Goal: Entertainment & Leisure: Browse casually

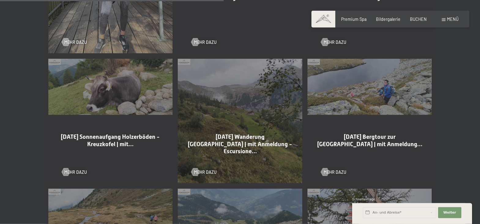
scroll to position [718, 0]
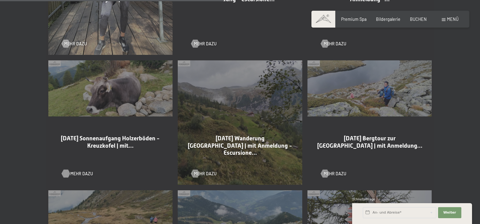
click at [73, 170] on span "Mehr dazu" at bounding box center [81, 173] width 23 height 6
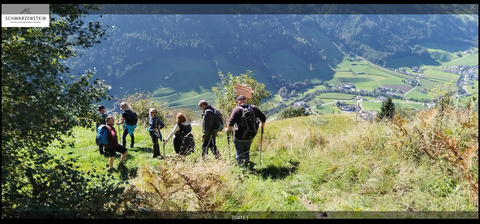
click at [467, 115] on button "Next slide" at bounding box center [467, 115] width 13 height 12
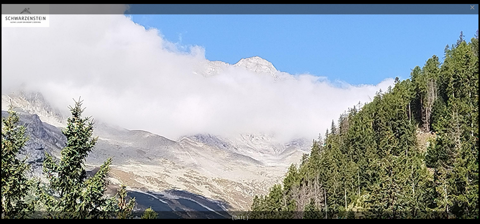
click at [467, 115] on button "Next slide" at bounding box center [467, 115] width 13 height 12
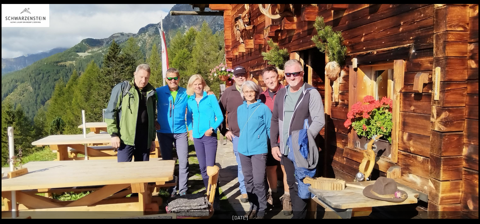
click at [467, 115] on button "Next slide" at bounding box center [470, 115] width 13 height 12
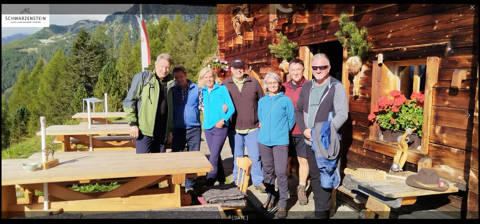
click at [467, 115] on button "Next slide" at bounding box center [467, 115] width 13 height 12
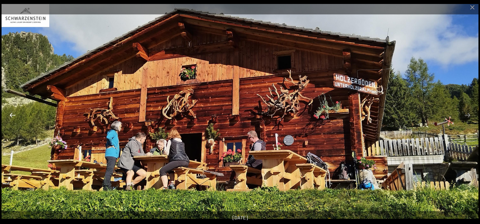
click at [9, 112] on button "Previous slide" at bounding box center [12, 115] width 13 height 12
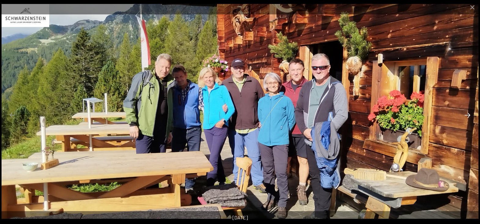
click at [472, 112] on button "Next slide" at bounding box center [467, 115] width 13 height 12
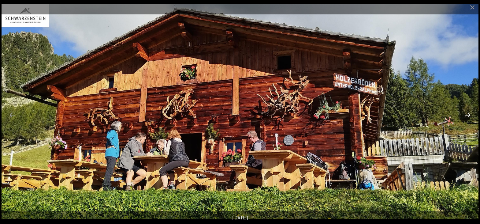
click at [472, 112] on button "Next slide" at bounding box center [467, 115] width 13 height 12
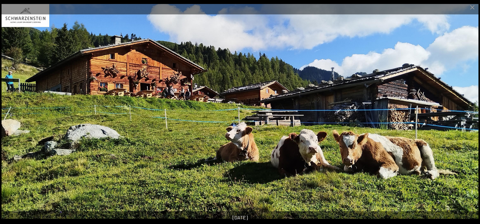
click at [472, 112] on button "Next slide" at bounding box center [467, 115] width 13 height 12
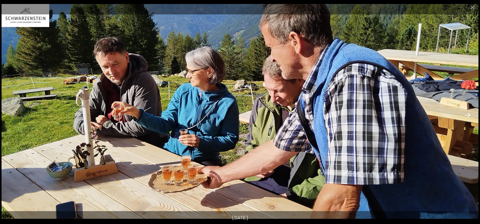
click at [472, 112] on button "Next slide" at bounding box center [467, 115] width 13 height 12
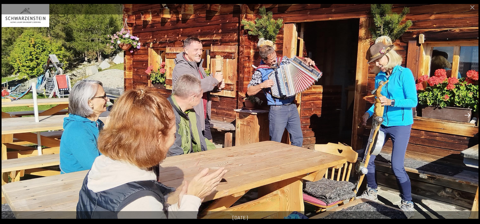
click at [472, 111] on button "Next slide" at bounding box center [467, 115] width 13 height 12
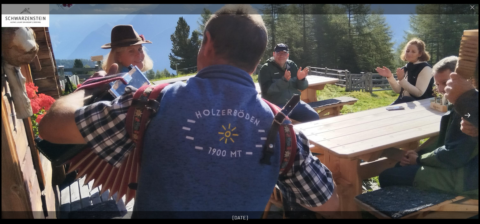
click at [472, 111] on button "Next slide" at bounding box center [467, 115] width 13 height 12
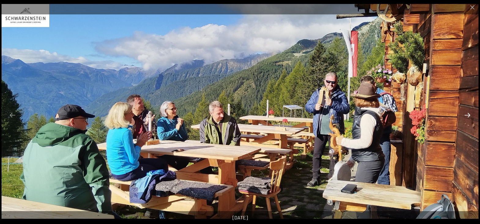
click at [472, 111] on button "Next slide" at bounding box center [467, 115] width 13 height 12
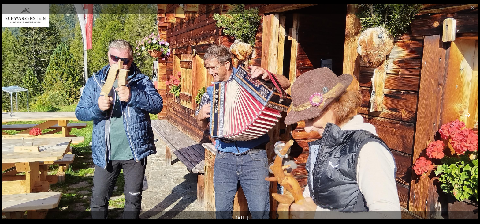
click at [472, 111] on button "Next slide" at bounding box center [467, 115] width 13 height 12
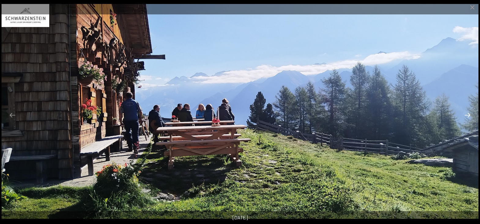
click at [472, 111] on button "Next slide" at bounding box center [467, 115] width 13 height 12
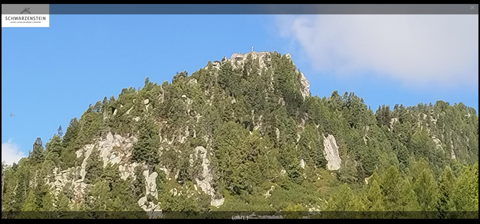
click at [472, 111] on button "Next slide" at bounding box center [467, 115] width 13 height 12
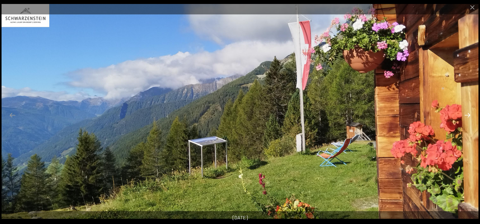
click at [472, 111] on button "Next slide" at bounding box center [467, 115] width 13 height 12
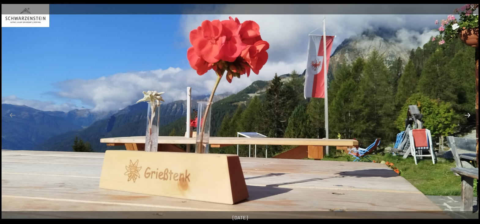
click at [472, 111] on button "Next slide" at bounding box center [467, 115] width 13 height 12
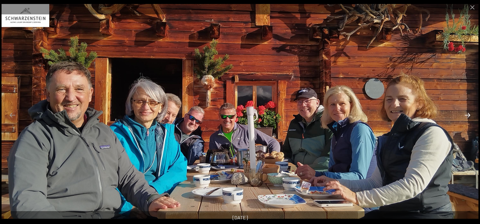
click at [472, 111] on button "Next slide" at bounding box center [467, 115] width 13 height 12
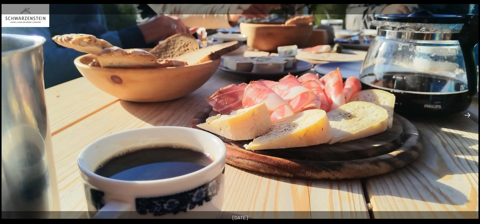
click at [472, 111] on button "Next slide" at bounding box center [467, 115] width 13 height 12
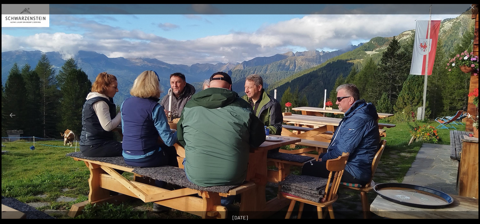
click at [472, 111] on button "Next slide" at bounding box center [467, 115] width 13 height 12
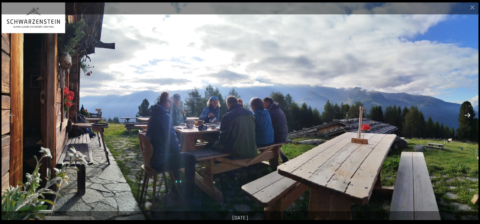
click at [472, 111] on button "Next slide" at bounding box center [467, 115] width 13 height 12
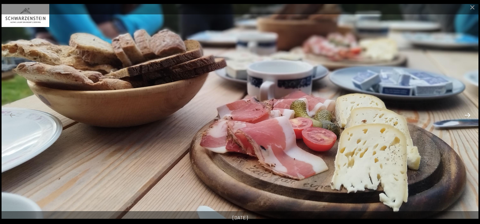
click at [472, 111] on button "Next slide" at bounding box center [467, 115] width 13 height 12
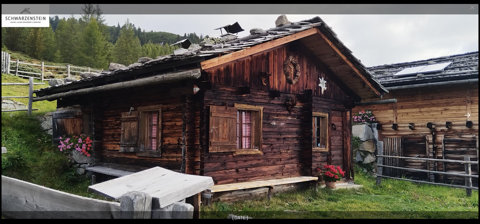
click at [472, 111] on button "Next slide" at bounding box center [467, 115] width 13 height 12
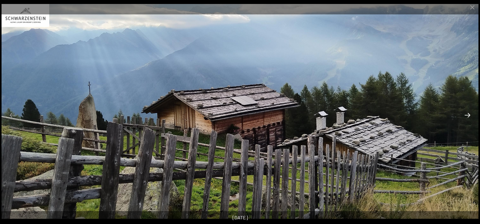
click at [472, 111] on button "Next slide" at bounding box center [467, 115] width 13 height 12
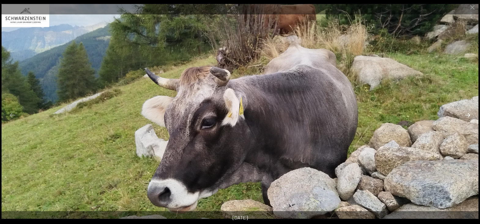
click at [472, 111] on button "Next slide" at bounding box center [467, 115] width 13 height 12
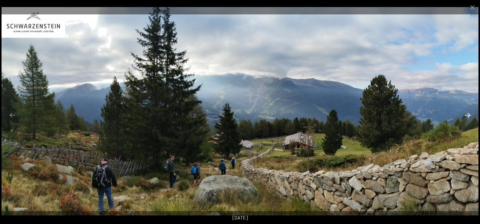
click at [472, 111] on button "Next slide" at bounding box center [467, 115] width 13 height 12
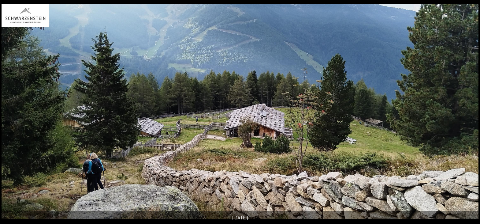
click at [472, 111] on button "Next slide" at bounding box center [470, 115] width 13 height 12
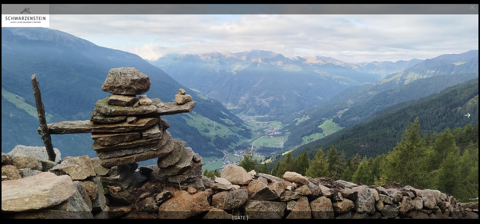
click at [472, 111] on button "Next slide" at bounding box center [467, 115] width 13 height 12
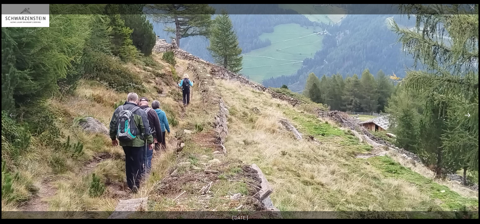
click at [472, 111] on button "Next slide" at bounding box center [467, 115] width 13 height 12
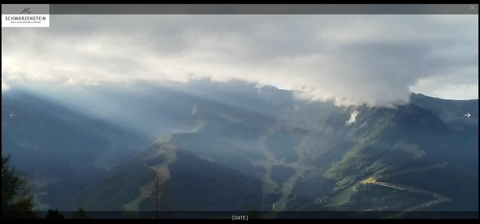
click at [472, 111] on button "Next slide" at bounding box center [467, 115] width 13 height 12
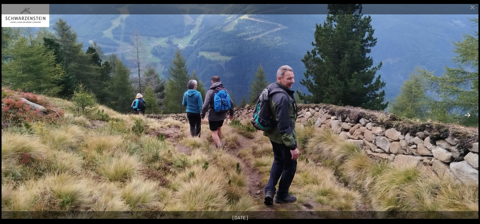
click at [472, 111] on button "Next slide" at bounding box center [467, 115] width 13 height 12
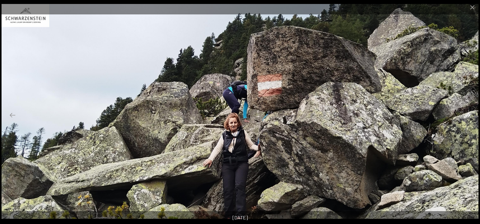
click at [472, 111] on button "Next slide" at bounding box center [467, 115] width 13 height 12
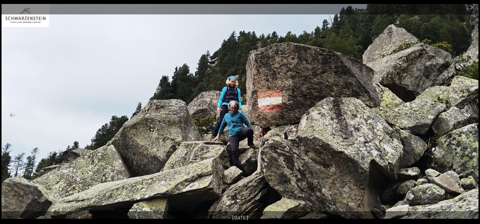
click at [472, 111] on button "Next slide" at bounding box center [467, 115] width 13 height 12
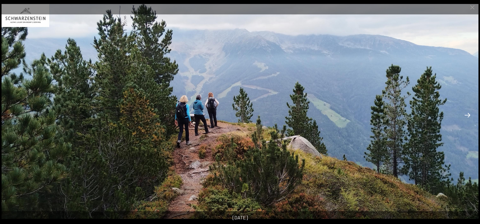
click at [472, 111] on button "Next slide" at bounding box center [467, 115] width 13 height 12
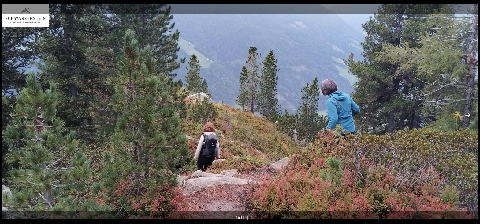
click at [472, 111] on button "Next slide" at bounding box center [467, 115] width 13 height 12
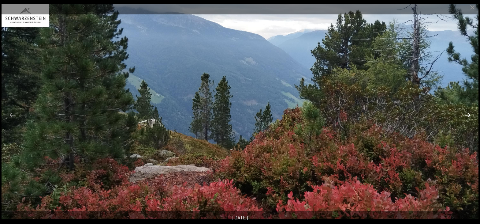
click at [472, 111] on button "Next slide" at bounding box center [467, 115] width 13 height 12
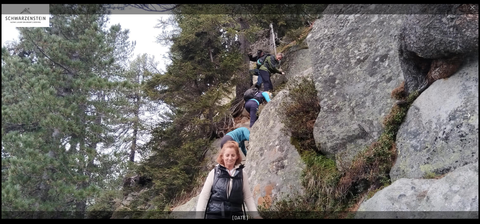
click at [472, 111] on button "Next slide" at bounding box center [467, 115] width 13 height 12
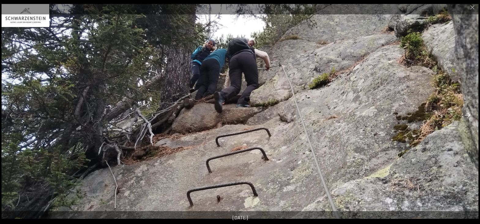
click at [472, 111] on button "Next slide" at bounding box center [467, 115] width 13 height 12
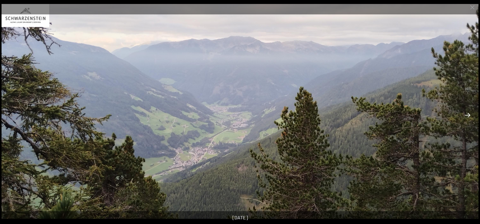
click at [472, 111] on button "Next slide" at bounding box center [467, 115] width 13 height 12
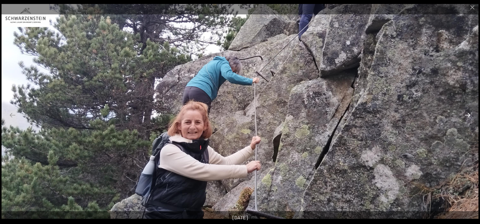
click at [472, 112] on button "Next slide" at bounding box center [467, 115] width 13 height 12
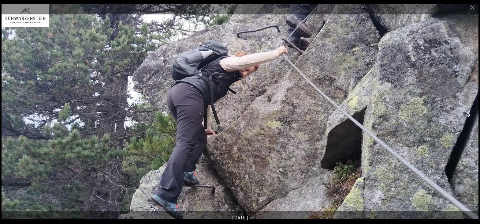
click at [469, 113] on button "Next slide" at bounding box center [467, 115] width 13 height 12
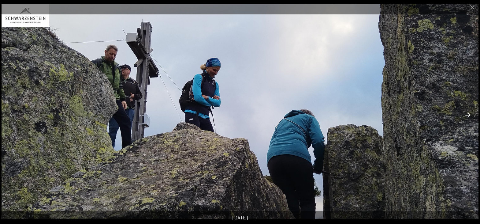
click at [469, 113] on button "Next slide" at bounding box center [467, 115] width 13 height 12
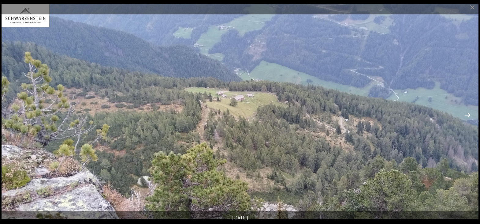
click at [469, 113] on button "Next slide" at bounding box center [467, 115] width 13 height 12
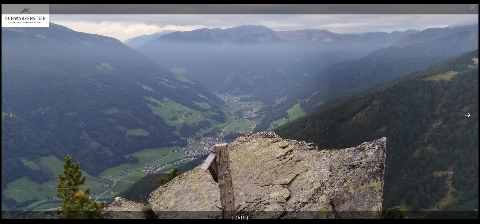
click at [469, 113] on button "Next slide" at bounding box center [467, 115] width 13 height 12
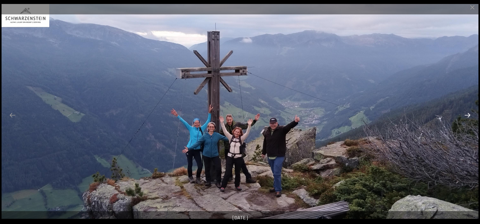
click at [469, 113] on button "Next slide" at bounding box center [467, 115] width 13 height 12
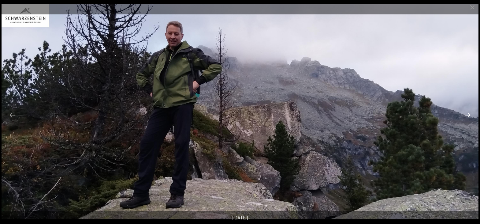
click at [469, 113] on button "Next slide" at bounding box center [467, 115] width 13 height 12
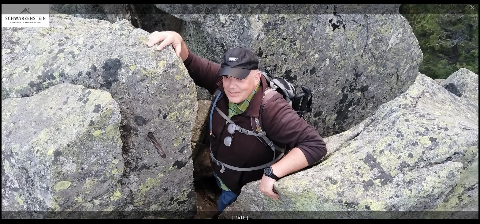
click at [469, 113] on button "Next slide" at bounding box center [467, 115] width 13 height 12
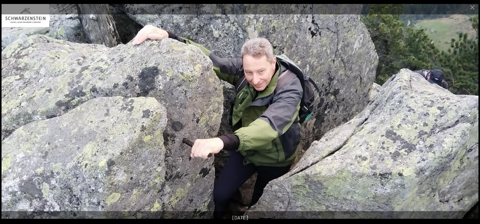
click at [469, 113] on button "Next slide" at bounding box center [467, 115] width 13 height 12
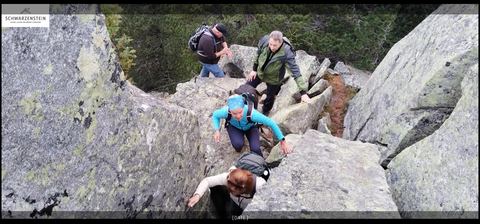
click at [469, 113] on button "Next slide" at bounding box center [467, 115] width 13 height 12
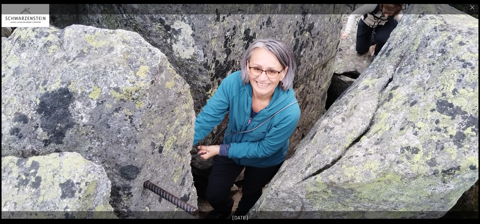
click at [469, 113] on button "Next slide" at bounding box center [467, 115] width 13 height 12
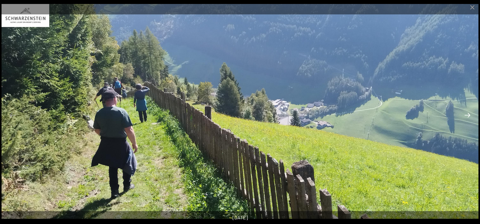
click at [469, 113] on button "Next slide" at bounding box center [467, 115] width 13 height 12
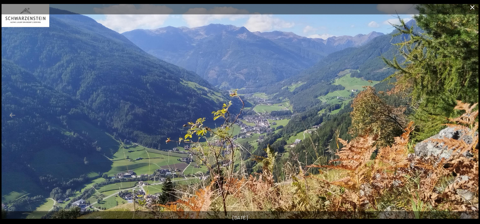
click at [471, 8] on button "Close gallery" at bounding box center [472, 7] width 15 height 14
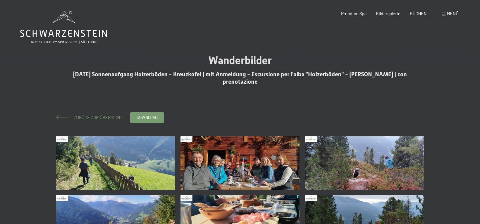
click at [97, 115] on span "Zurück zur Übersicht" at bounding box center [95, 117] width 53 height 5
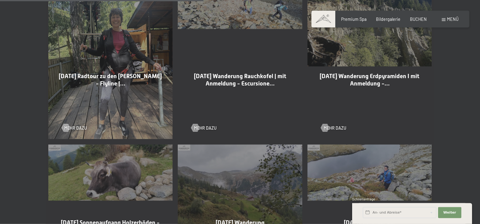
scroll to position [624, 0]
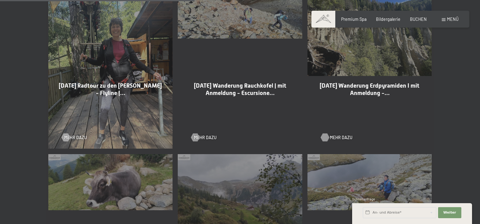
click at [337, 134] on span "Mehr dazu" at bounding box center [341, 137] width 23 height 6
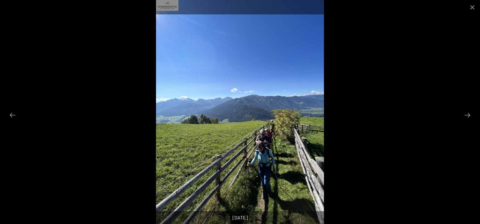
scroll to position [62, 0]
click at [463, 115] on button "Next slide" at bounding box center [467, 115] width 13 height 12
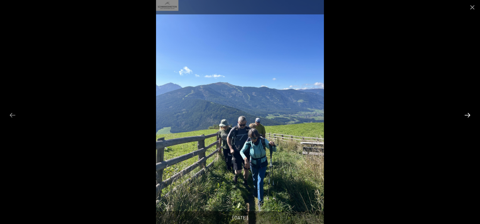
click at [463, 115] on button "Next slide" at bounding box center [467, 115] width 13 height 12
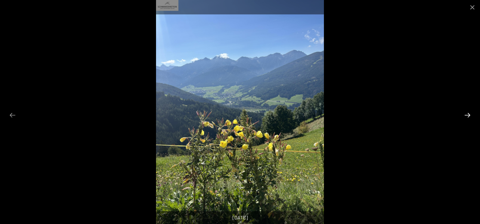
click at [463, 115] on button "Next slide" at bounding box center [467, 115] width 13 height 12
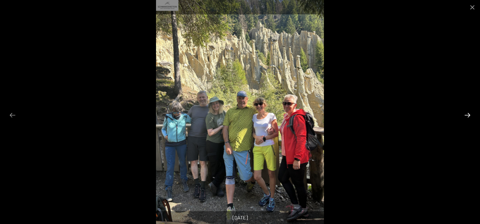
click at [463, 115] on button "Next slide" at bounding box center [467, 115] width 13 height 12
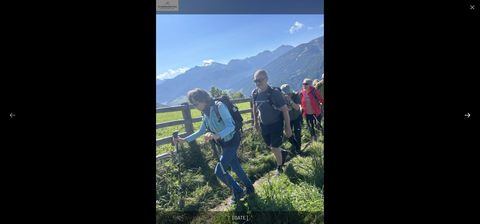
click at [463, 115] on button "Next slide" at bounding box center [467, 115] width 13 height 12
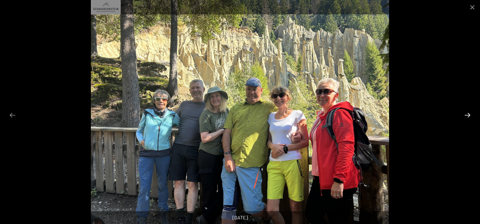
click at [464, 116] on button "Next slide" at bounding box center [467, 115] width 13 height 12
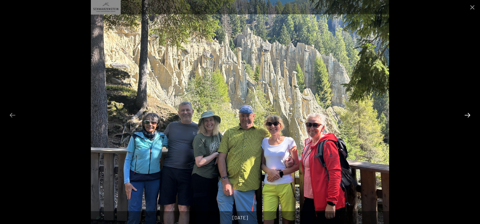
click at [464, 116] on button "Next slide" at bounding box center [467, 115] width 13 height 12
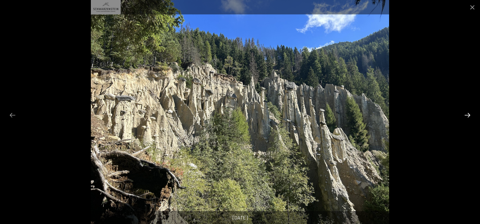
click at [464, 116] on button "Next slide" at bounding box center [467, 115] width 13 height 12
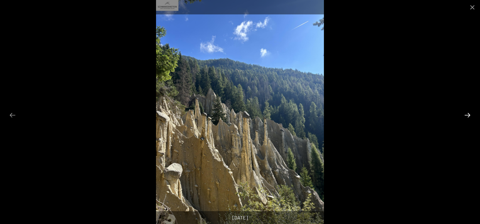
click at [464, 116] on button "Next slide" at bounding box center [467, 115] width 13 height 12
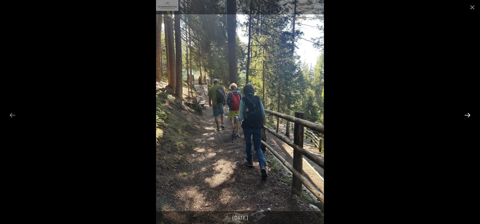
click at [464, 116] on button "Next slide" at bounding box center [467, 115] width 13 height 12
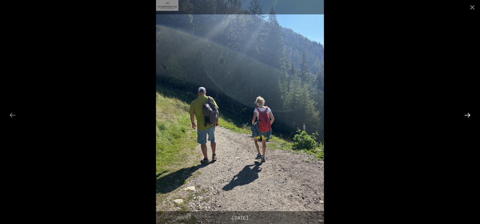
click at [464, 115] on button "Next slide" at bounding box center [467, 115] width 13 height 12
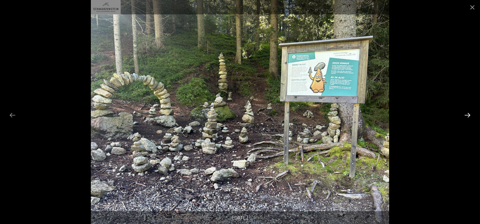
click at [464, 115] on button "Next slide" at bounding box center [467, 115] width 13 height 12
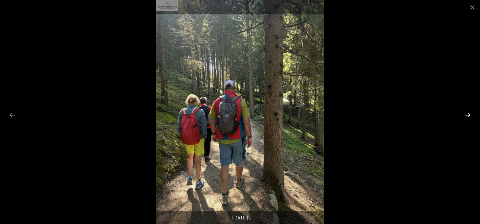
click at [464, 115] on button "Next slide" at bounding box center [467, 115] width 13 height 12
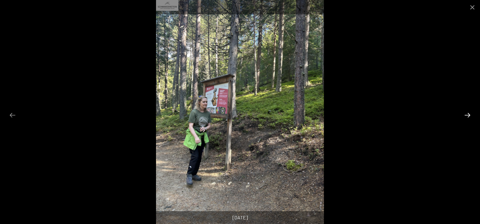
click at [464, 115] on button "Next slide" at bounding box center [467, 115] width 13 height 12
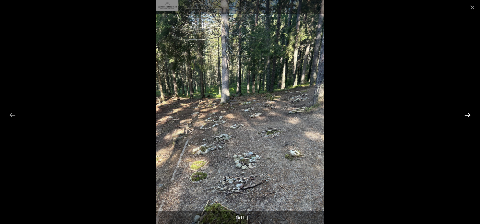
click at [464, 115] on button "Next slide" at bounding box center [467, 115] width 13 height 12
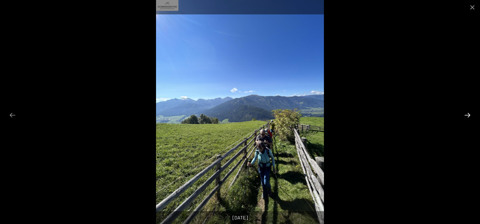
click at [464, 115] on button "Next slide" at bounding box center [467, 115] width 13 height 12
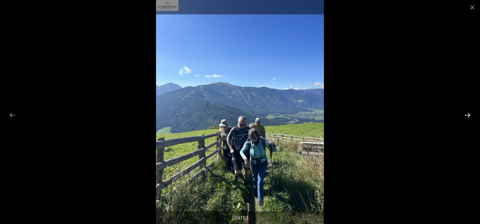
click at [464, 115] on button "Next slide" at bounding box center [467, 115] width 13 height 12
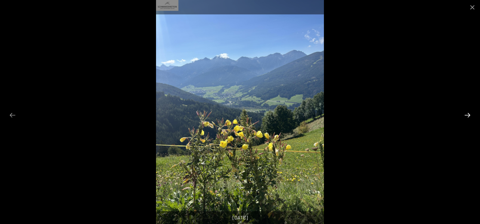
click at [464, 115] on button "Next slide" at bounding box center [467, 115] width 13 height 12
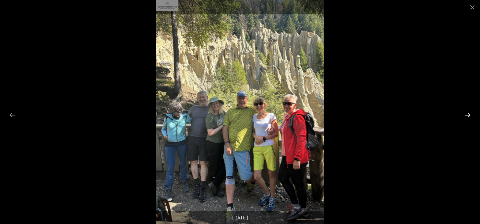
click at [464, 115] on button "Next slide" at bounding box center [467, 115] width 13 height 12
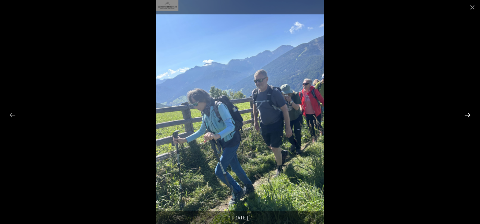
click at [464, 115] on button "Next slide" at bounding box center [467, 115] width 13 height 12
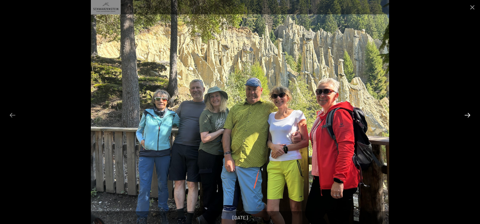
click at [464, 115] on button "Next slide" at bounding box center [467, 115] width 13 height 12
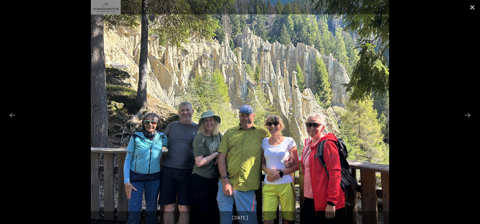
click at [473, 7] on button "Close gallery" at bounding box center [472, 7] width 15 height 14
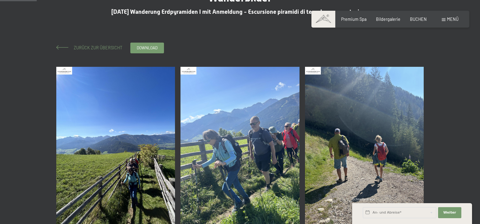
click at [88, 47] on span "Zurück zur Übersicht" at bounding box center [95, 47] width 53 height 5
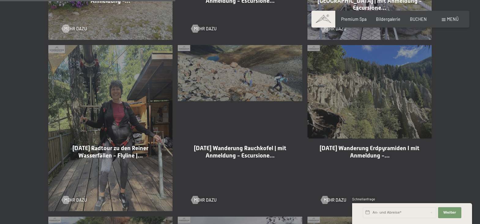
scroll to position [562, 0]
click at [198, 195] on div at bounding box center [195, 199] width 5 height 8
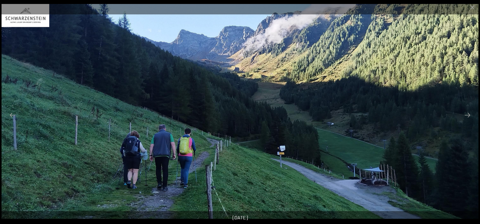
scroll to position [62, 0]
click at [467, 116] on button "Next slide" at bounding box center [467, 115] width 13 height 12
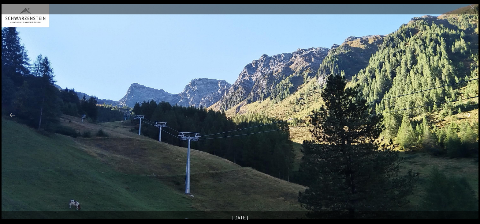
click at [467, 116] on button "Next slide" at bounding box center [467, 115] width 13 height 12
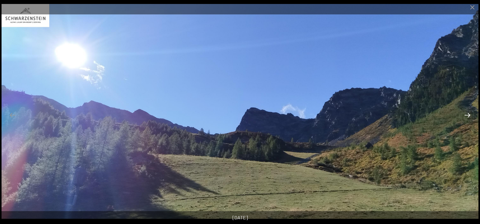
click at [467, 116] on button "Next slide" at bounding box center [467, 115] width 13 height 12
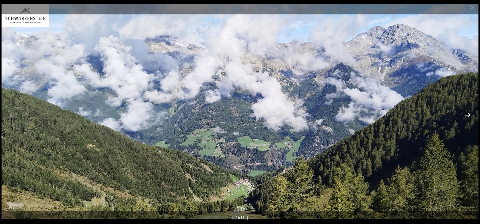
click at [467, 116] on button "Next slide" at bounding box center [467, 115] width 13 height 12
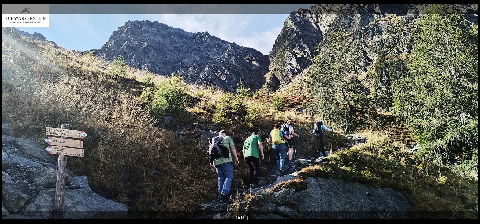
click at [467, 117] on button "Next slide" at bounding box center [467, 115] width 13 height 12
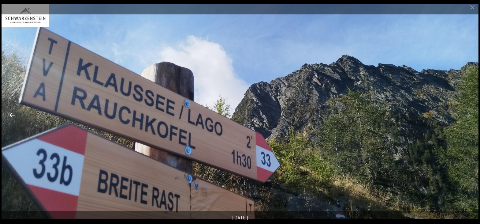
click at [13, 119] on button "Previous slide" at bounding box center [12, 115] width 13 height 12
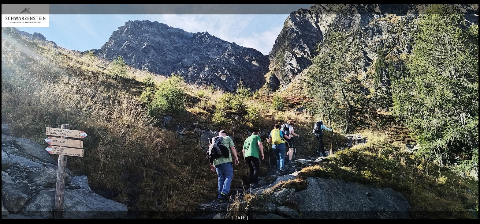
click at [468, 114] on button "Next slide" at bounding box center [467, 115] width 13 height 12
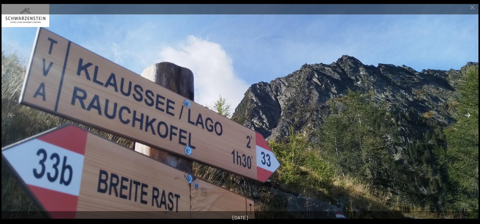
click at [467, 116] on button "Next slide" at bounding box center [467, 115] width 13 height 12
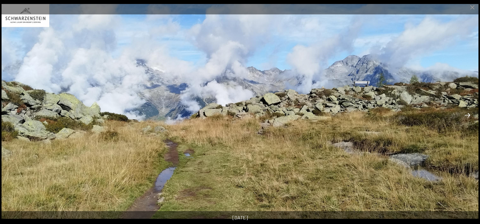
click at [467, 116] on button "Next slide" at bounding box center [467, 115] width 13 height 12
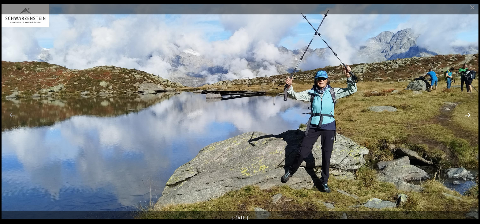
click at [467, 118] on button "Next slide" at bounding box center [467, 115] width 13 height 12
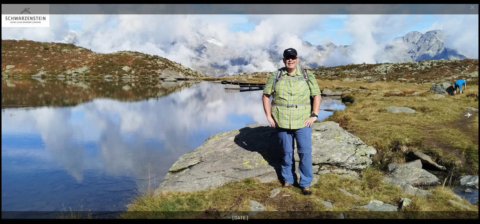
click at [467, 118] on button "Next slide" at bounding box center [467, 115] width 13 height 12
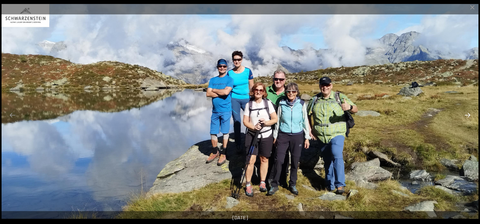
click at [467, 119] on button "Next slide" at bounding box center [467, 115] width 13 height 12
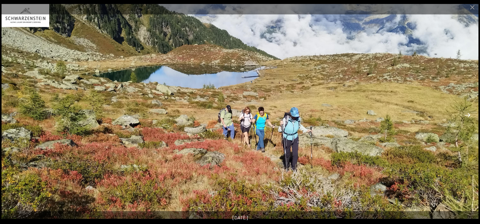
click at [467, 119] on button "Next slide" at bounding box center [467, 115] width 13 height 12
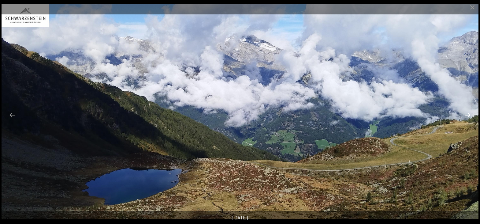
click at [467, 118] on button "Next slide" at bounding box center [467, 115] width 13 height 12
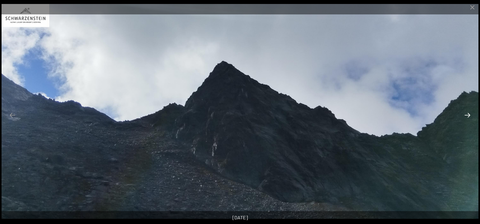
click at [467, 118] on button "Next slide" at bounding box center [467, 115] width 13 height 12
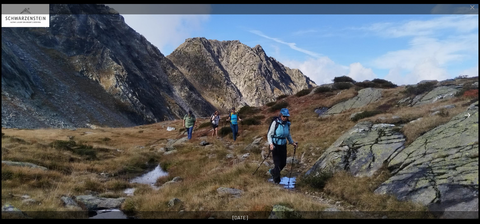
click at [467, 118] on button "Next slide" at bounding box center [467, 115] width 13 height 12
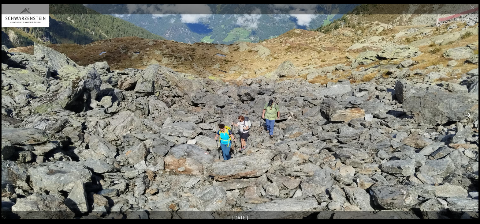
click at [466, 118] on button "Next slide" at bounding box center [467, 115] width 13 height 12
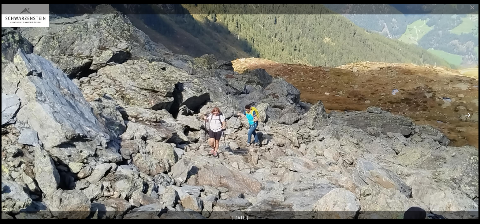
click at [466, 118] on button "Next slide" at bounding box center [467, 115] width 13 height 12
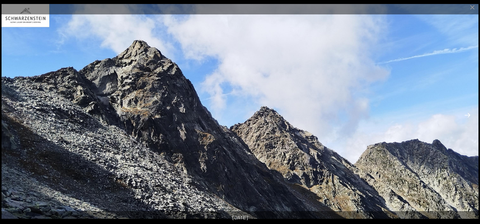
click at [466, 118] on button "Next slide" at bounding box center [467, 115] width 13 height 12
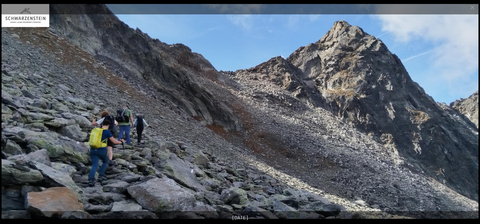
click at [466, 118] on button "Next slide" at bounding box center [467, 115] width 13 height 12
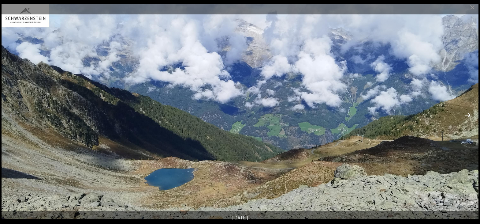
click at [467, 116] on button "Next slide" at bounding box center [467, 115] width 13 height 12
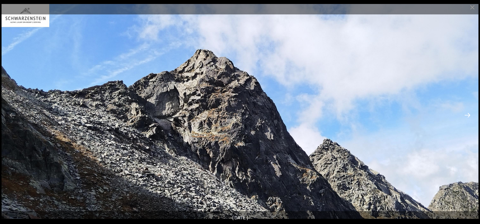
click at [467, 116] on button "Next slide" at bounding box center [467, 115] width 13 height 12
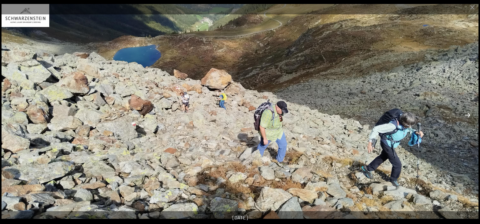
click at [467, 116] on button "Next slide" at bounding box center [467, 115] width 13 height 12
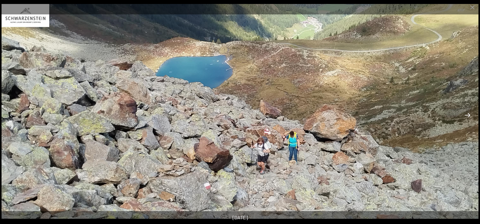
click at [467, 116] on button "Next slide" at bounding box center [467, 115] width 13 height 12
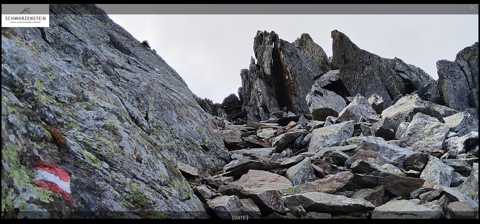
click at [467, 116] on button "Next slide" at bounding box center [467, 115] width 13 height 12
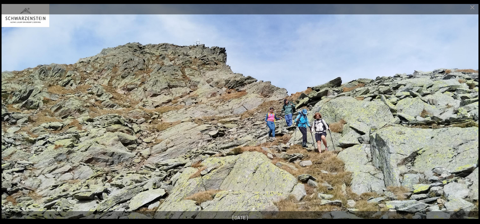
click at [467, 116] on button "Next slide" at bounding box center [467, 115] width 13 height 12
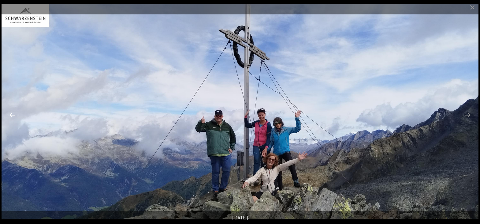
click at [17, 117] on button "Previous slide" at bounding box center [12, 115] width 13 height 12
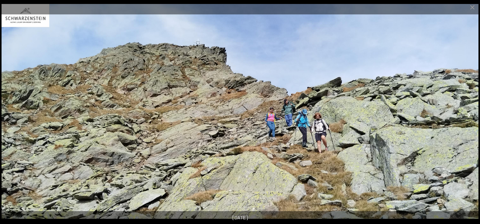
click at [470, 112] on button "Next slide" at bounding box center [467, 115] width 13 height 12
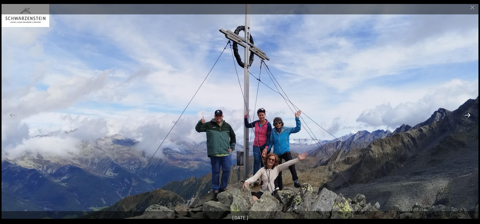
click at [470, 112] on button "Next slide" at bounding box center [467, 115] width 13 height 12
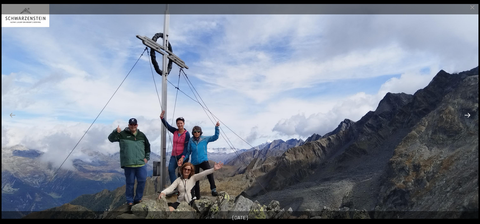
click at [470, 112] on button "Next slide" at bounding box center [467, 115] width 13 height 12
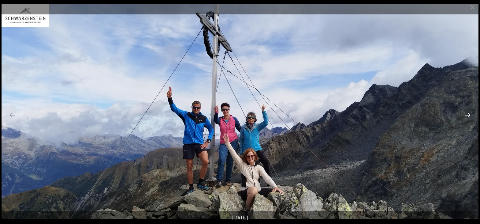
click at [472, 113] on button "Next slide" at bounding box center [467, 115] width 13 height 12
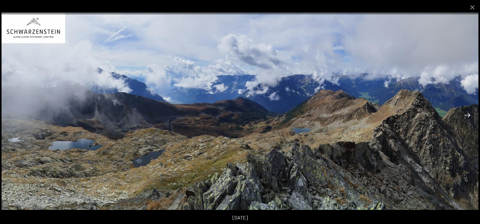
click at [464, 115] on button "Next slide" at bounding box center [467, 115] width 13 height 12
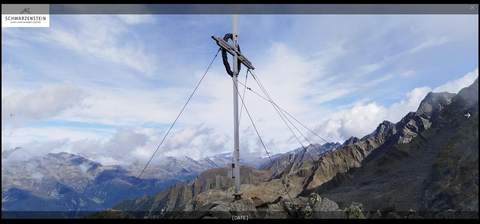
click at [464, 115] on button "Next slide" at bounding box center [467, 115] width 13 height 12
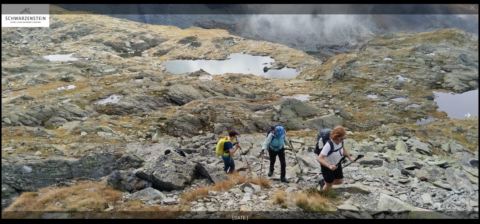
click at [464, 115] on button "Next slide" at bounding box center [467, 115] width 13 height 12
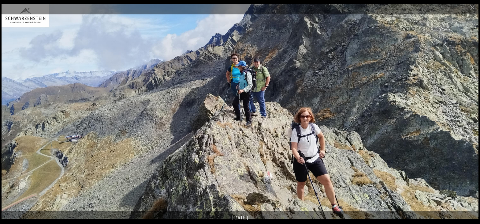
click at [465, 108] on img at bounding box center [240, 111] width 477 height 215
click at [465, 115] on button "Next slide" at bounding box center [467, 115] width 13 height 12
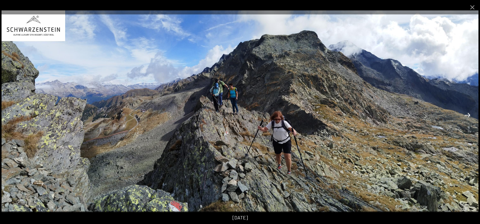
click at [465, 114] on button "Next slide" at bounding box center [467, 115] width 13 height 12
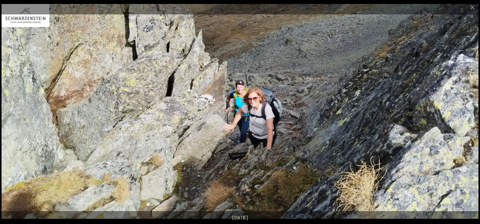
click at [465, 114] on button "Next slide" at bounding box center [467, 115] width 13 height 12
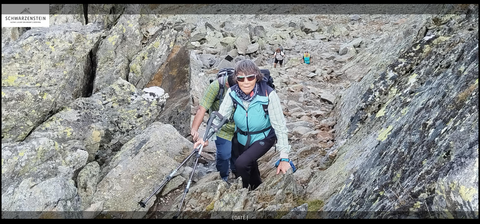
click at [465, 114] on button "Next slide" at bounding box center [467, 115] width 13 height 12
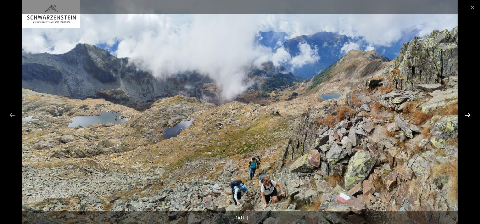
click at [465, 114] on button "Next slide" at bounding box center [467, 115] width 13 height 12
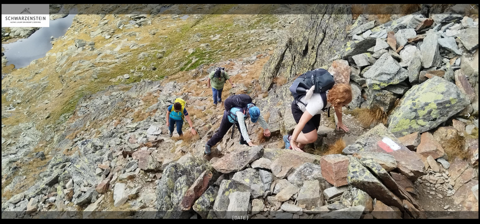
click at [465, 114] on button "Next slide" at bounding box center [467, 115] width 13 height 12
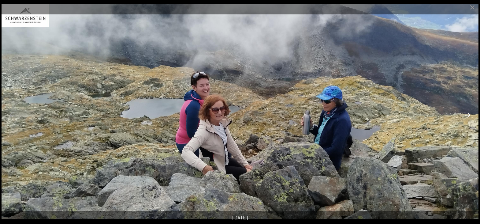
click at [465, 114] on button "Next slide" at bounding box center [467, 115] width 13 height 12
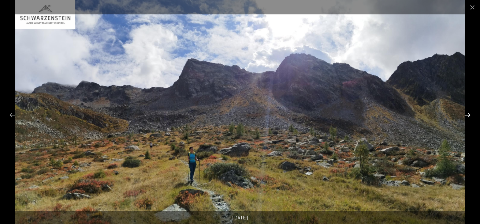
click at [465, 114] on button "Next slide" at bounding box center [467, 115] width 13 height 12
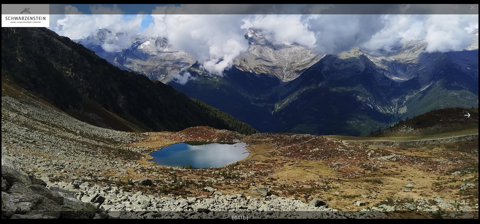
click at [465, 114] on button "Next slide" at bounding box center [467, 115] width 13 height 12
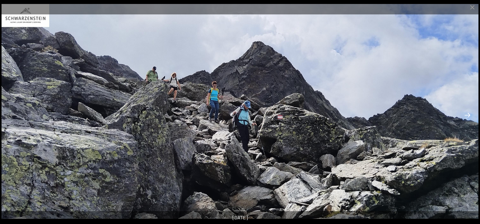
click at [465, 114] on button "Next slide" at bounding box center [467, 115] width 13 height 12
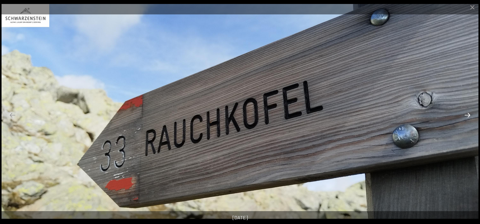
click at [465, 114] on button "Next slide" at bounding box center [467, 115] width 13 height 12
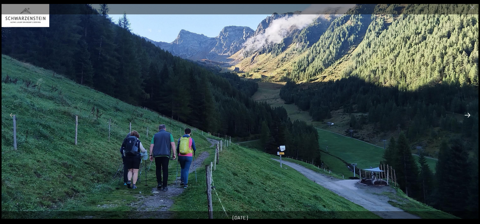
click at [465, 114] on button "Next slide" at bounding box center [467, 115] width 13 height 12
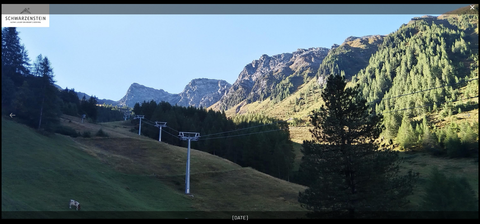
click at [474, 9] on button "Close gallery" at bounding box center [472, 7] width 15 height 14
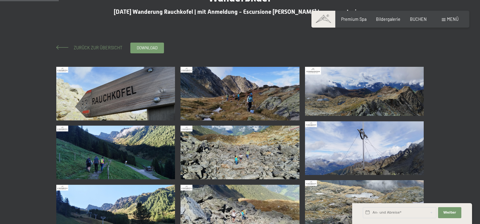
click at [100, 49] on span "Zurück zur Übersicht" at bounding box center [95, 47] width 53 height 5
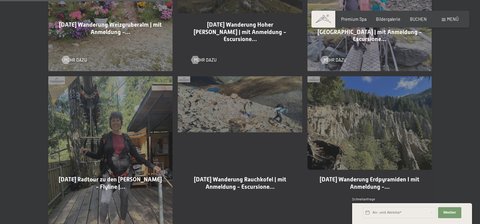
scroll to position [562, 0]
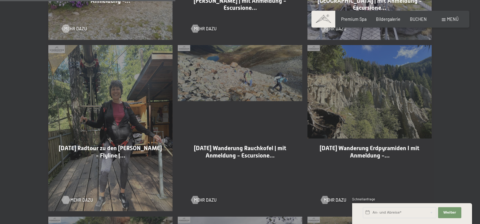
click at [76, 197] on span "Mehr dazu" at bounding box center [81, 200] width 23 height 6
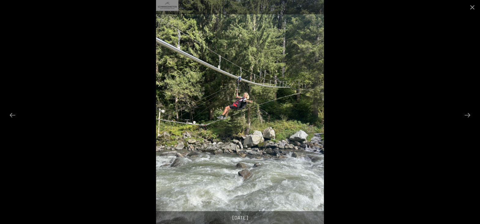
click at [469, 114] on button "Next slide" at bounding box center [467, 115] width 13 height 12
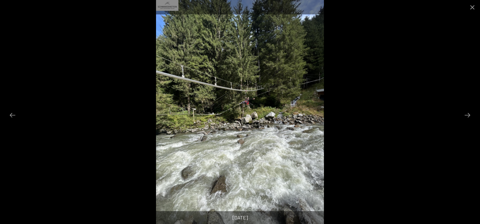
click at [469, 114] on button "Next slide" at bounding box center [467, 115] width 13 height 12
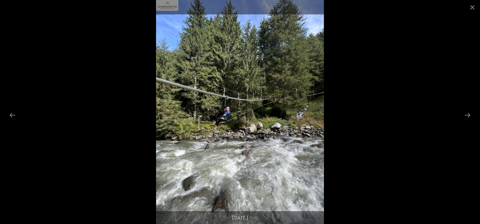
click at [469, 114] on button "Next slide" at bounding box center [467, 115] width 13 height 12
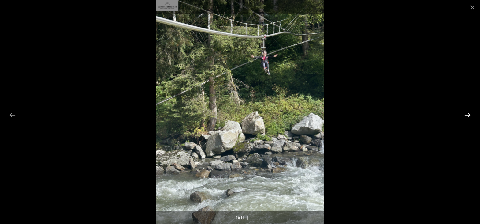
click at [468, 113] on button "Next slide" at bounding box center [467, 115] width 13 height 12
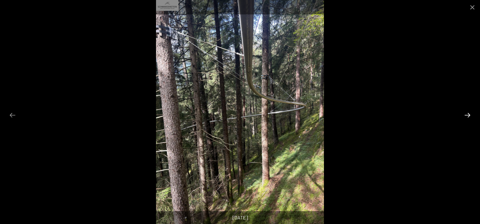
click at [468, 113] on button "Next slide" at bounding box center [467, 115] width 13 height 12
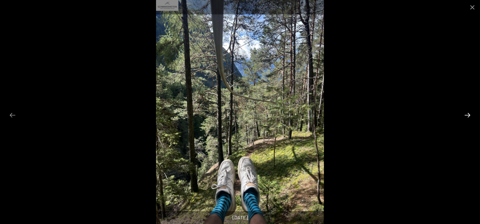
click at [467, 112] on button "Next slide" at bounding box center [467, 115] width 13 height 12
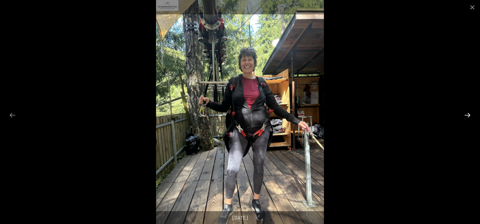
click at [467, 112] on button "Next slide" at bounding box center [467, 115] width 13 height 12
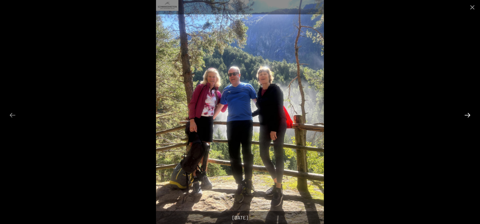
click at [467, 112] on button "Next slide" at bounding box center [467, 115] width 13 height 12
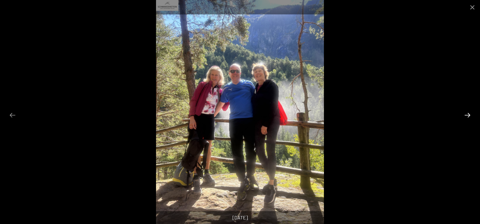
click at [467, 112] on button "Next slide" at bounding box center [467, 115] width 13 height 12
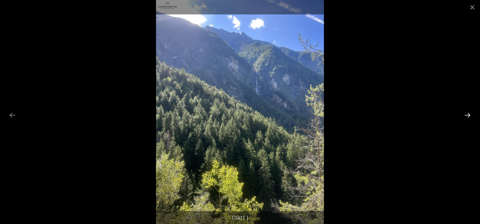
click at [467, 112] on button "Next slide" at bounding box center [467, 115] width 13 height 12
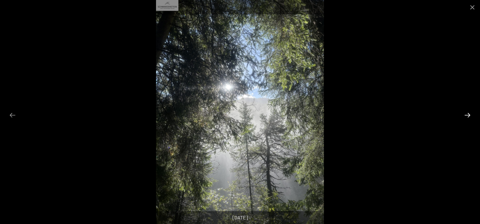
click at [467, 112] on button "Next slide" at bounding box center [467, 115] width 13 height 12
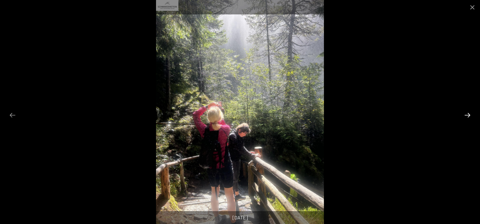
click at [467, 112] on button "Next slide" at bounding box center [467, 115] width 13 height 12
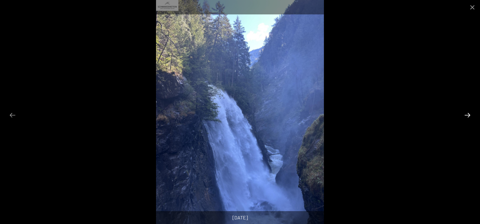
click at [467, 112] on button "Next slide" at bounding box center [467, 115] width 13 height 12
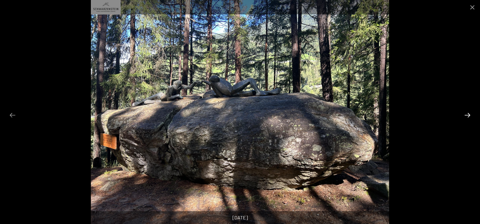
click at [467, 112] on button "Next slide" at bounding box center [467, 115] width 13 height 12
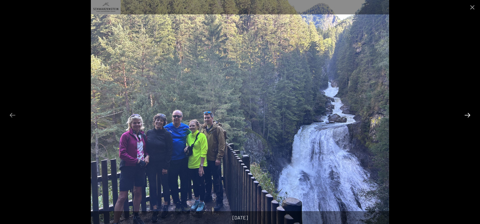
click at [467, 112] on button "Next slide" at bounding box center [467, 115] width 13 height 12
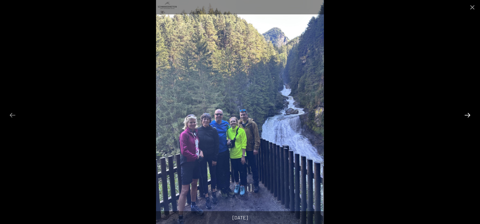
click at [467, 112] on button "Next slide" at bounding box center [467, 115] width 13 height 12
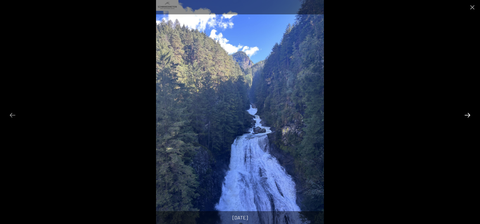
click at [464, 110] on button "Next slide" at bounding box center [467, 115] width 13 height 12
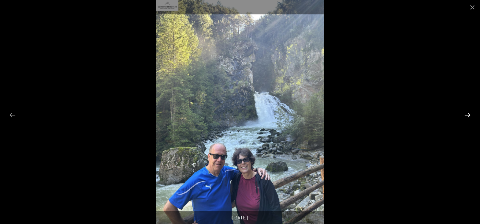
click at [464, 114] on button "Next slide" at bounding box center [467, 115] width 13 height 12
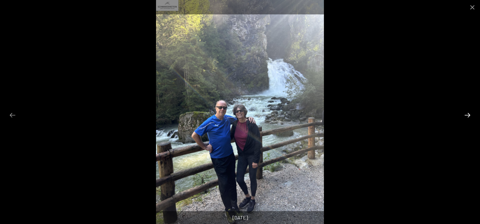
click at [464, 114] on button "Next slide" at bounding box center [467, 115] width 13 height 12
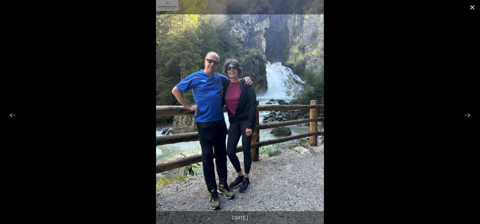
click at [472, 8] on button "Close gallery" at bounding box center [472, 7] width 15 height 14
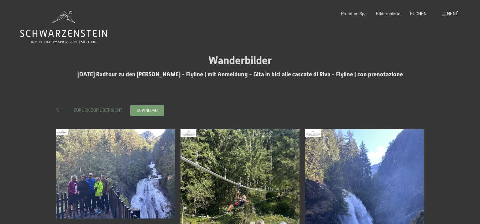
click at [115, 111] on span "Zurück zur Übersicht" at bounding box center [95, 109] width 53 height 5
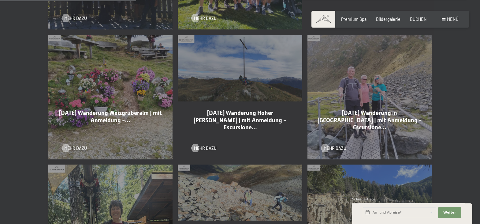
scroll to position [437, 0]
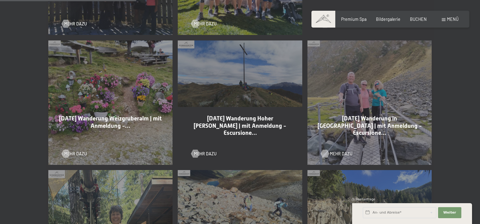
click at [333, 151] on span "Mehr dazu" at bounding box center [341, 154] width 23 height 6
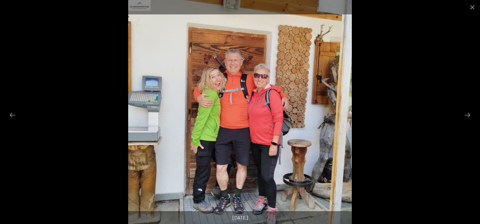
click at [467, 117] on button "Next slide" at bounding box center [467, 115] width 13 height 12
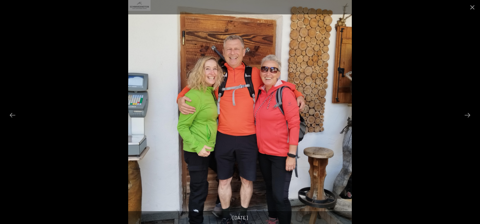
click at [467, 117] on button "Next slide" at bounding box center [467, 115] width 13 height 12
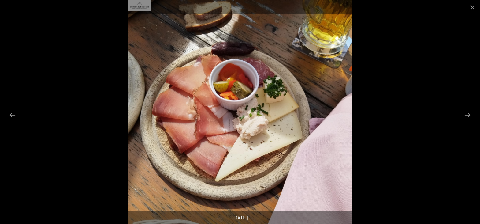
click at [467, 117] on button "Next slide" at bounding box center [467, 115] width 13 height 12
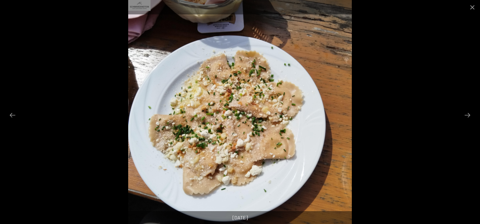
click at [467, 117] on button "Next slide" at bounding box center [467, 115] width 13 height 12
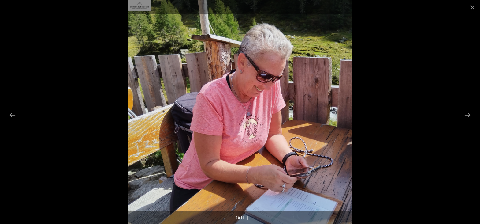
click at [467, 117] on button "Next slide" at bounding box center [467, 115] width 13 height 12
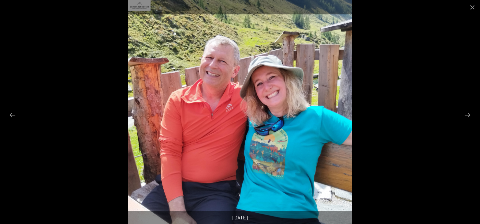
click at [467, 117] on button "Next slide" at bounding box center [467, 115] width 13 height 12
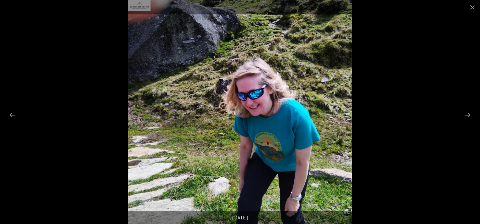
click at [467, 117] on button "Next slide" at bounding box center [467, 115] width 13 height 12
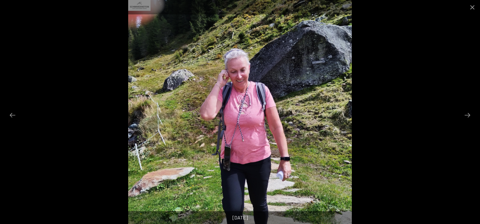
click at [467, 117] on button "Next slide" at bounding box center [467, 115] width 13 height 12
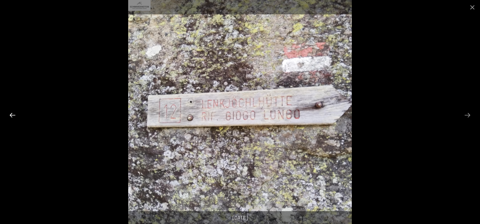
click at [12, 117] on button "Previous slide" at bounding box center [12, 115] width 13 height 12
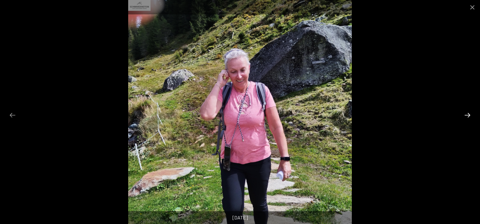
click at [470, 113] on button "Next slide" at bounding box center [467, 115] width 13 height 12
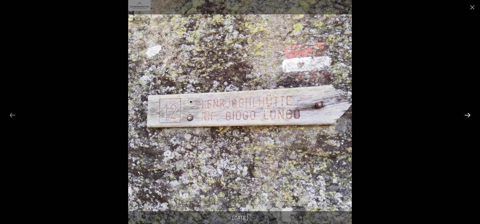
click at [470, 114] on button "Next slide" at bounding box center [467, 115] width 13 height 12
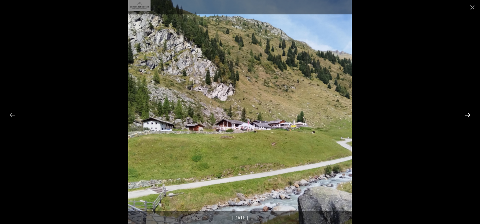
click at [470, 114] on button "Next slide" at bounding box center [467, 115] width 13 height 12
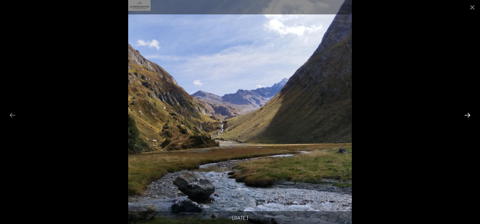
click at [470, 114] on button "Next slide" at bounding box center [467, 115] width 13 height 12
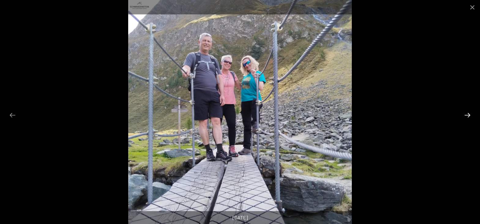
click at [470, 115] on button "Next slide" at bounding box center [467, 115] width 13 height 12
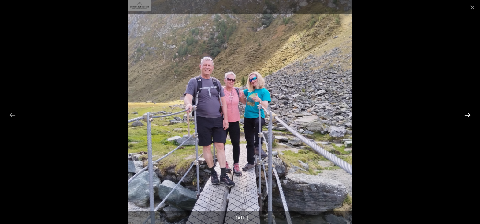
click at [470, 115] on button "Next slide" at bounding box center [467, 115] width 13 height 12
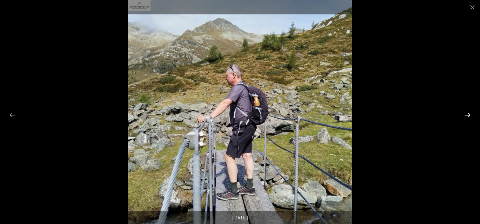
click at [470, 115] on button "Next slide" at bounding box center [467, 115] width 13 height 12
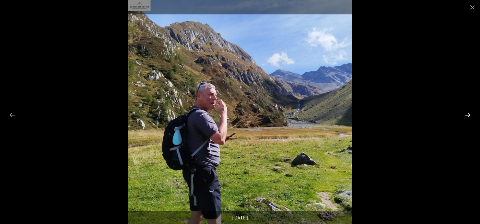
click at [470, 115] on button "Next slide" at bounding box center [467, 115] width 13 height 12
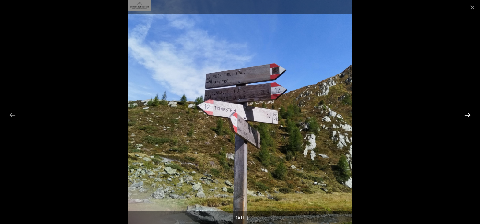
click at [468, 117] on button "Next slide" at bounding box center [467, 115] width 13 height 12
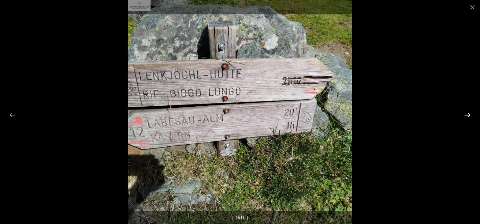
click at [468, 117] on button "Next slide" at bounding box center [467, 115] width 13 height 12
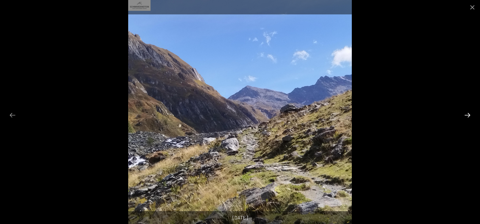
click at [468, 117] on button "Next slide" at bounding box center [467, 115] width 13 height 12
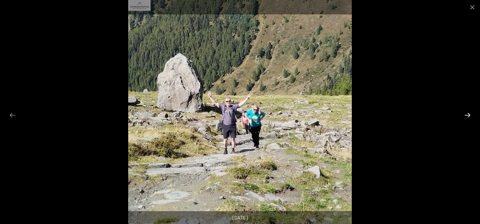
click at [468, 117] on button "Next slide" at bounding box center [467, 115] width 13 height 12
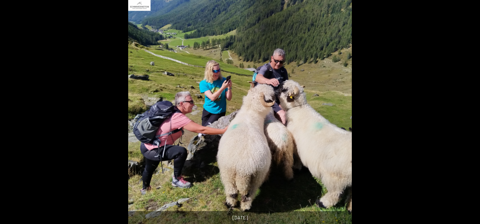
click at [468, 117] on button "Next slide" at bounding box center [470, 115] width 13 height 12
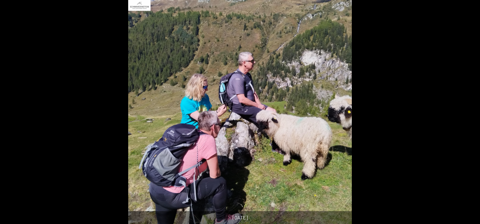
click at [468, 117] on button "Next slide" at bounding box center [470, 115] width 13 height 12
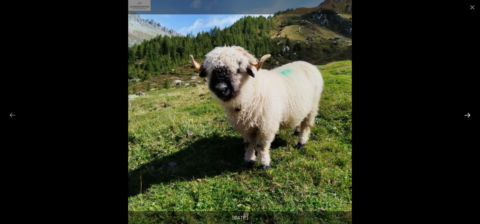
click at [468, 117] on button "Next slide" at bounding box center [467, 115] width 13 height 12
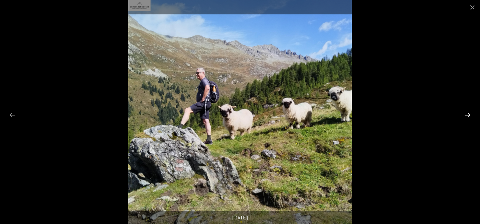
click at [468, 117] on button "Next slide" at bounding box center [467, 115] width 13 height 12
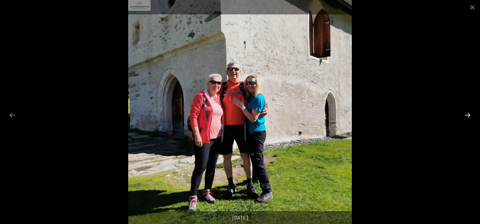
click at [466, 116] on button "Next slide" at bounding box center [467, 115] width 13 height 12
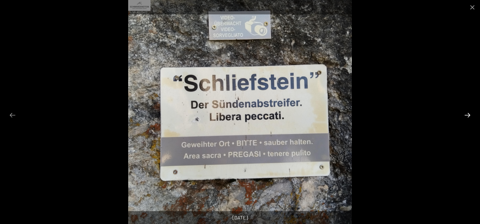
click at [466, 116] on button "Next slide" at bounding box center [467, 115] width 13 height 12
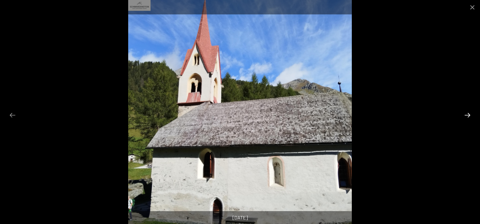
click at [466, 116] on button "Next slide" at bounding box center [467, 115] width 13 height 12
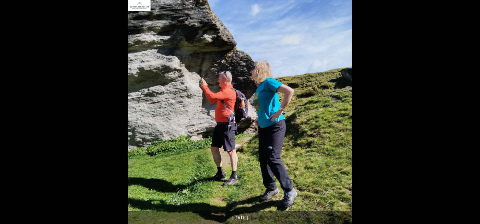
click at [466, 116] on button "Next slide" at bounding box center [470, 115] width 13 height 12
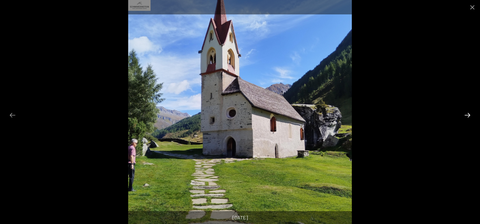
click at [466, 116] on button "Next slide" at bounding box center [467, 115] width 13 height 12
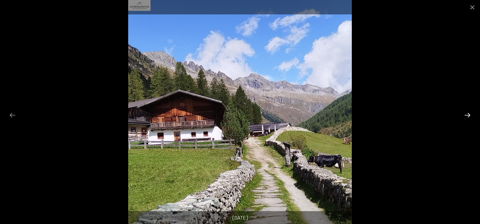
click at [466, 116] on button "Next slide" at bounding box center [467, 115] width 13 height 12
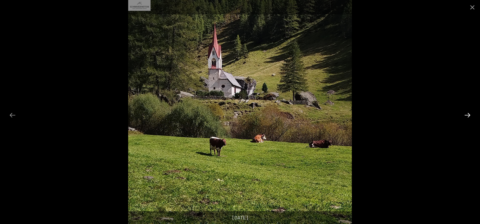
click at [466, 116] on button "Next slide" at bounding box center [467, 115] width 13 height 12
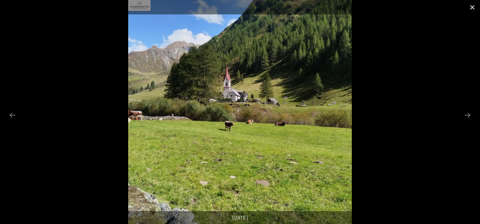
click at [473, 8] on button "Close gallery" at bounding box center [472, 7] width 15 height 14
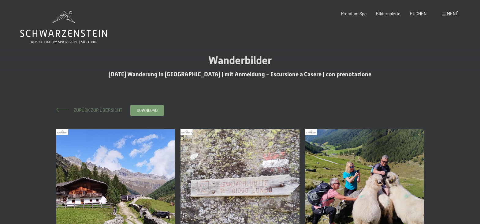
click at [80, 110] on span "Zurück zur Übersicht" at bounding box center [95, 109] width 53 height 5
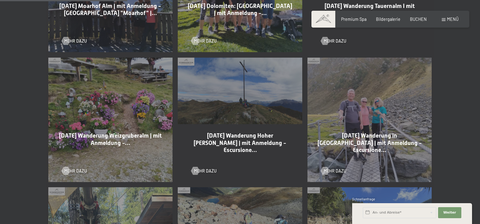
scroll to position [406, 0]
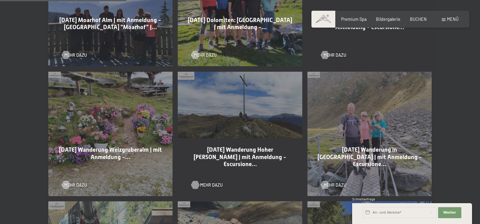
click at [206, 182] on span "Mehr dazu" at bounding box center [211, 185] width 23 height 6
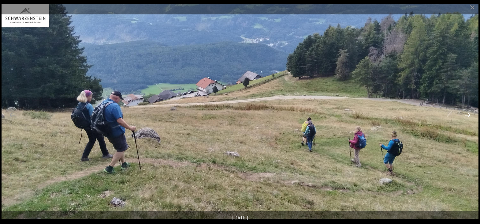
scroll to position [62, 0]
click at [471, 116] on button "Next slide" at bounding box center [467, 115] width 13 height 12
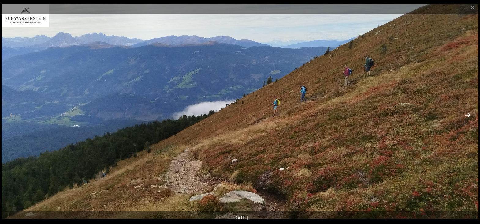
click at [471, 116] on button "Next slide" at bounding box center [467, 115] width 13 height 12
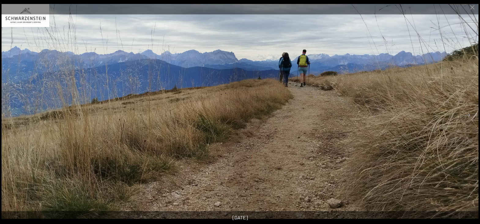
click at [471, 108] on img at bounding box center [240, 111] width 477 height 215
click at [469, 115] on button "Next slide" at bounding box center [467, 115] width 13 height 12
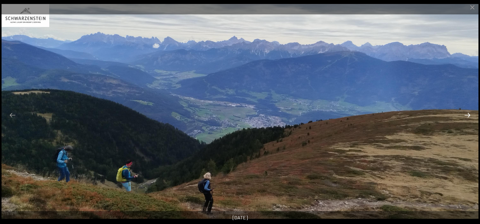
click at [468, 115] on button "Next slide" at bounding box center [467, 115] width 13 height 12
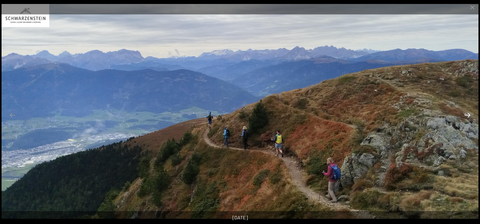
click at [468, 115] on button "Next slide" at bounding box center [467, 115] width 13 height 12
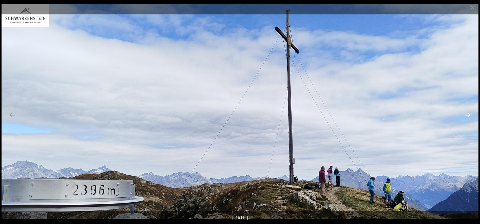
click at [468, 115] on button "Next slide" at bounding box center [467, 115] width 13 height 12
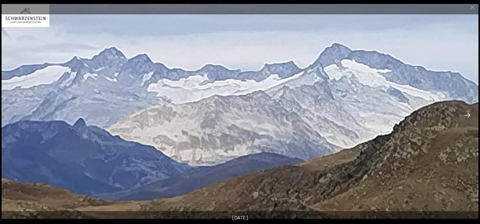
click at [468, 115] on button "Next slide" at bounding box center [467, 115] width 13 height 12
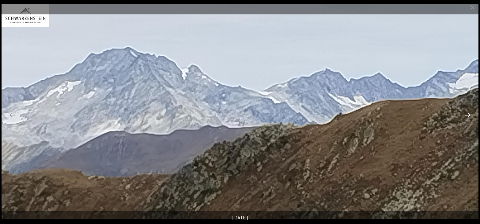
click at [468, 115] on button "Next slide" at bounding box center [467, 115] width 13 height 12
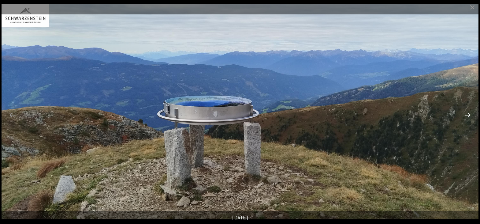
click at [468, 115] on button "Next slide" at bounding box center [467, 115] width 13 height 12
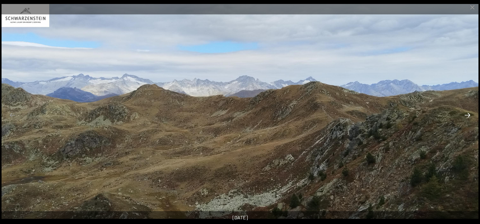
click at [468, 115] on button "Next slide" at bounding box center [467, 115] width 13 height 12
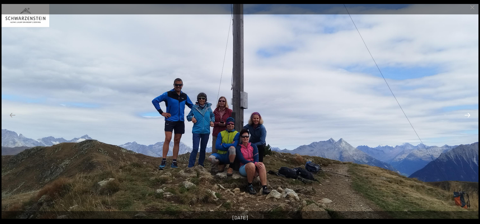
click at [468, 115] on button "Next slide" at bounding box center [467, 115] width 13 height 12
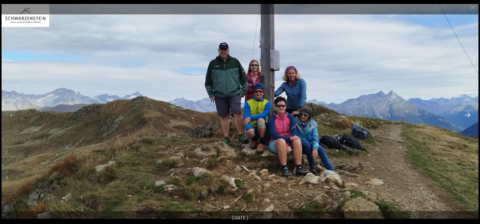
click at [468, 115] on button "Next slide" at bounding box center [467, 115] width 13 height 12
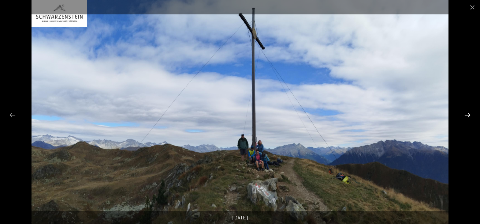
click at [468, 115] on button "Next slide" at bounding box center [467, 115] width 13 height 12
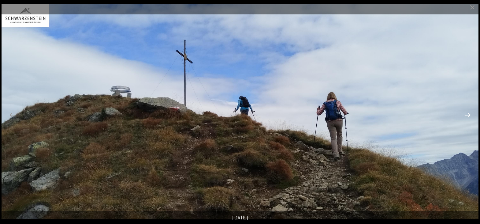
click at [468, 115] on button "Next slide" at bounding box center [467, 115] width 13 height 12
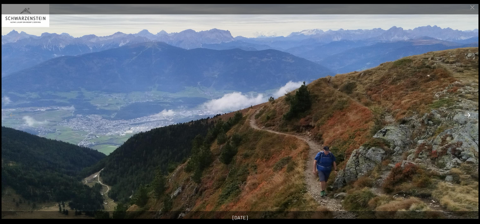
click at [468, 115] on button "Next slide" at bounding box center [467, 115] width 13 height 12
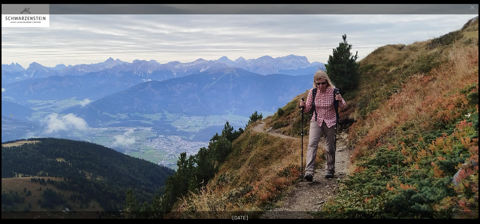
click at [468, 115] on button "Next slide" at bounding box center [467, 115] width 13 height 12
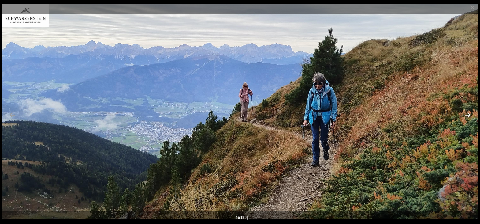
click at [468, 115] on button "Next slide" at bounding box center [467, 115] width 13 height 12
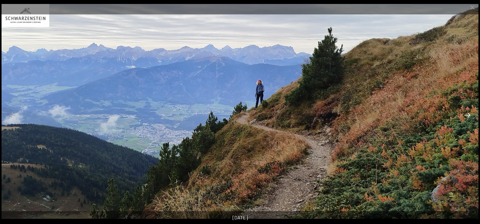
click at [468, 115] on button "Next slide" at bounding box center [467, 115] width 13 height 12
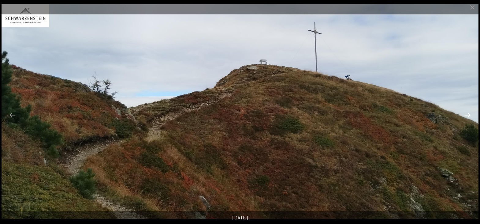
click at [468, 115] on button "Next slide" at bounding box center [467, 115] width 13 height 12
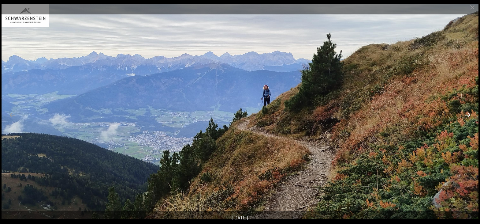
click at [468, 115] on button "Next slide" at bounding box center [467, 115] width 13 height 12
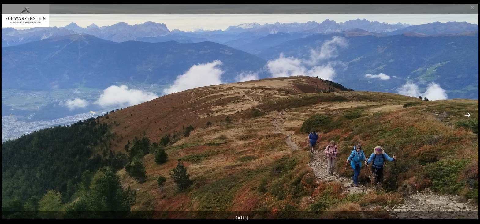
click at [468, 115] on button "Next slide" at bounding box center [467, 115] width 13 height 12
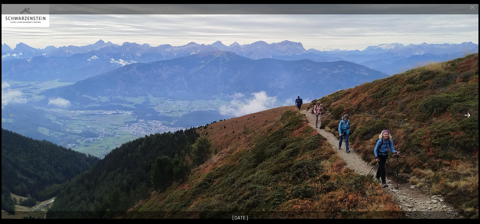
click at [468, 115] on button "Next slide" at bounding box center [467, 115] width 13 height 12
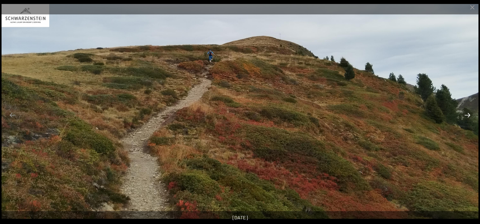
click at [468, 115] on button "Next slide" at bounding box center [467, 115] width 13 height 12
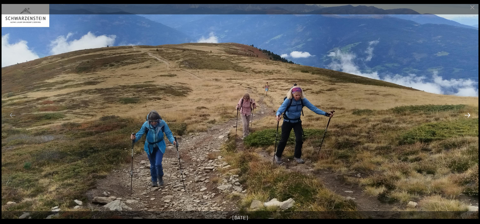
click at [468, 115] on button "Next slide" at bounding box center [467, 115] width 13 height 12
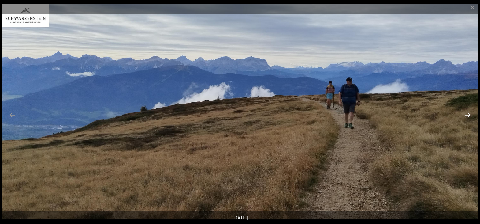
click at [468, 115] on button "Next slide" at bounding box center [467, 115] width 13 height 12
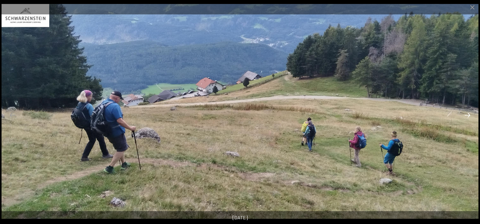
click at [468, 115] on button "Next slide" at bounding box center [467, 115] width 13 height 12
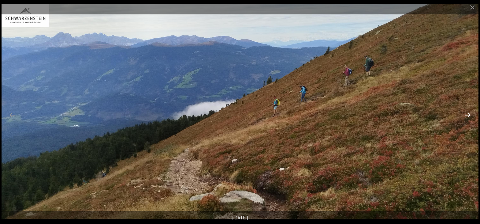
click at [468, 115] on button "Next slide" at bounding box center [467, 115] width 13 height 12
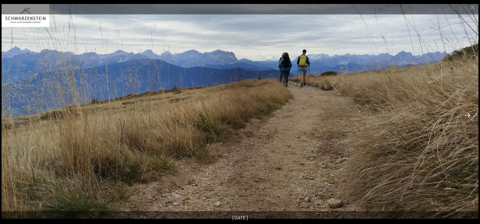
click at [468, 115] on button "Next slide" at bounding box center [467, 115] width 13 height 12
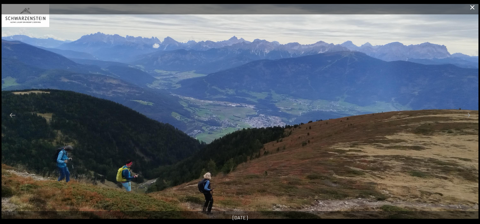
click at [468, 12] on button "Close gallery" at bounding box center [472, 7] width 15 height 14
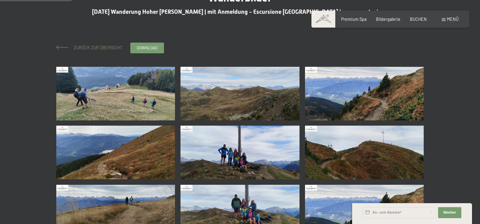
click at [83, 48] on span "Zurück zur Übersicht" at bounding box center [95, 47] width 53 height 5
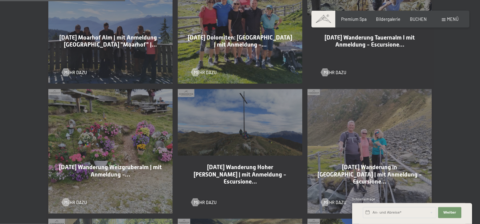
scroll to position [406, 0]
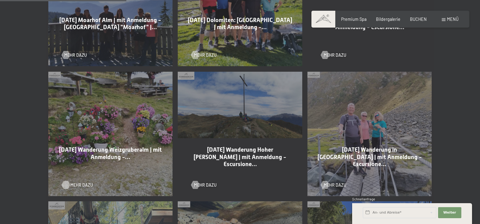
click at [74, 182] on span "Mehr dazu" at bounding box center [81, 185] width 23 height 6
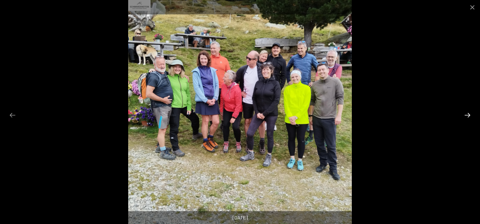
click at [467, 112] on button "Next slide" at bounding box center [467, 115] width 13 height 12
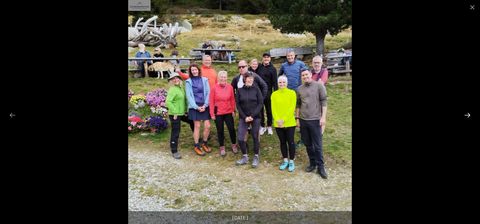
click at [467, 112] on button "Next slide" at bounding box center [467, 115] width 13 height 12
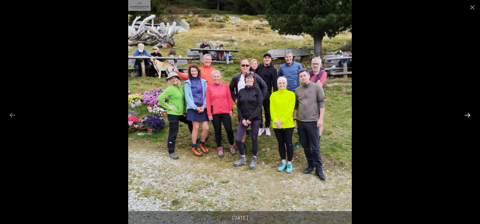
click at [467, 112] on button "Next slide" at bounding box center [467, 115] width 13 height 12
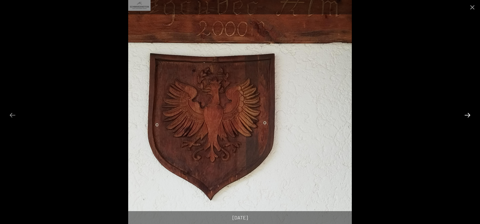
click at [467, 112] on button "Next slide" at bounding box center [467, 115] width 13 height 12
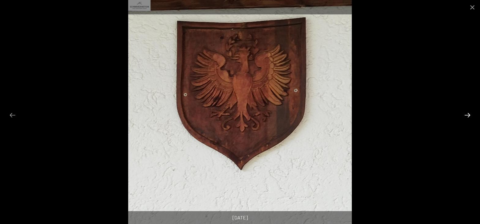
click at [467, 112] on button "Next slide" at bounding box center [467, 115] width 13 height 12
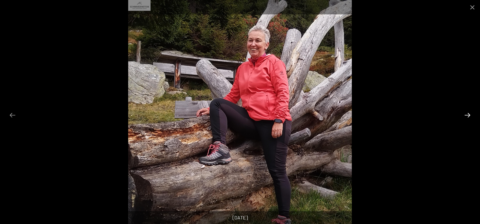
click at [467, 112] on button "Next slide" at bounding box center [467, 115] width 13 height 12
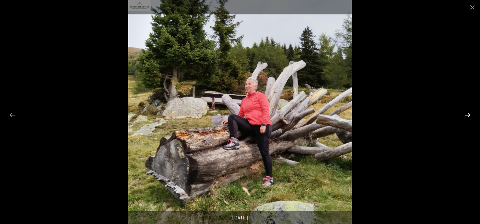
click at [467, 112] on button "Next slide" at bounding box center [467, 115] width 13 height 12
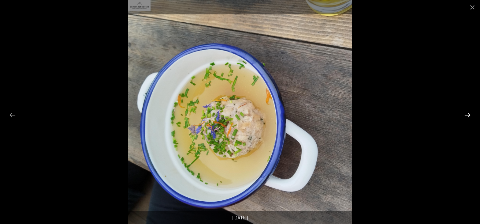
click at [467, 112] on button "Next slide" at bounding box center [467, 115] width 13 height 12
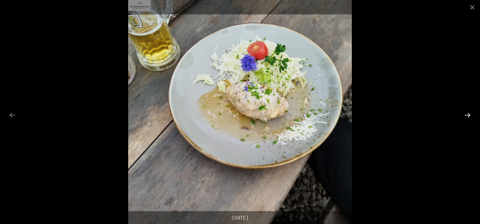
click at [467, 112] on button "Next slide" at bounding box center [467, 115] width 13 height 12
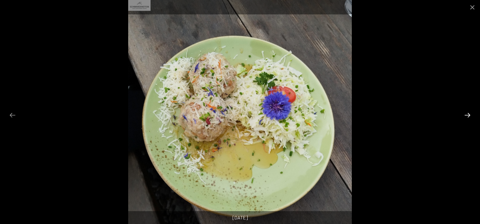
click at [467, 112] on button "Next slide" at bounding box center [467, 115] width 13 height 12
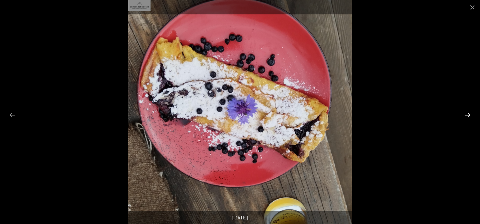
click at [467, 112] on button "Next slide" at bounding box center [467, 115] width 13 height 12
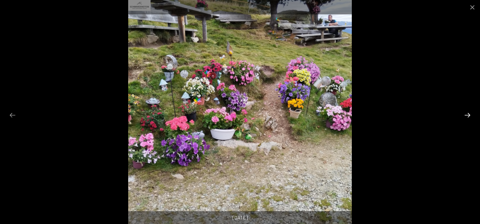
click at [467, 112] on button "Next slide" at bounding box center [467, 115] width 13 height 12
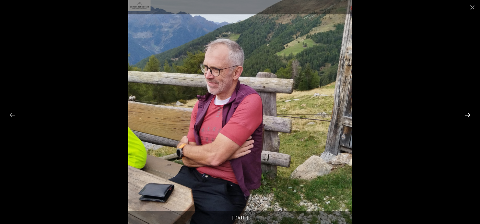
click at [467, 112] on button "Next slide" at bounding box center [467, 115] width 13 height 12
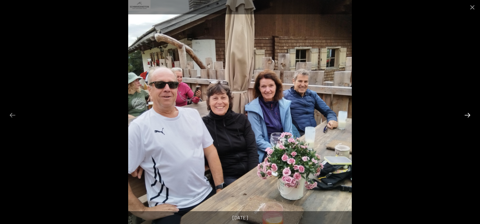
click at [467, 112] on button "Next slide" at bounding box center [467, 115] width 13 height 12
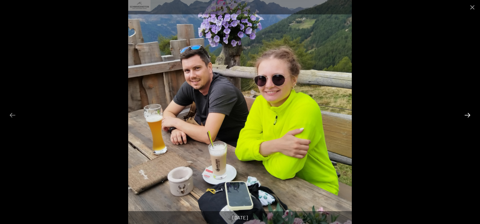
click at [468, 114] on button "Next slide" at bounding box center [467, 115] width 13 height 12
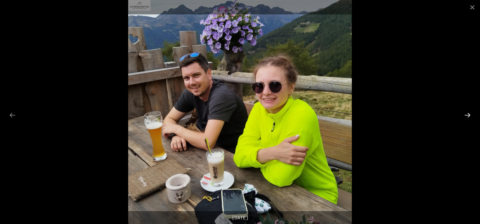
click at [468, 114] on button "Next slide" at bounding box center [467, 115] width 13 height 12
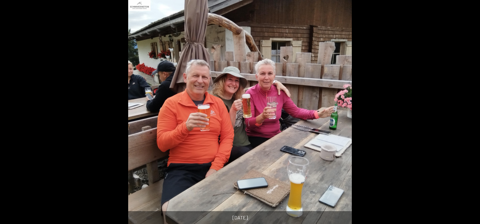
click at [468, 114] on button "Next slide" at bounding box center [470, 115] width 13 height 12
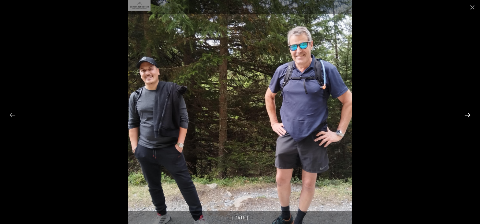
click at [468, 114] on button "Next slide" at bounding box center [467, 115] width 13 height 12
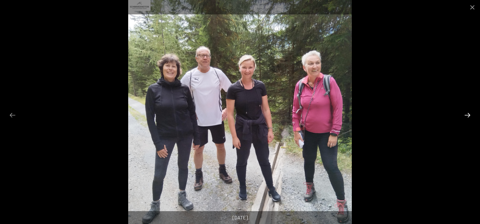
click at [468, 111] on button "Next slide" at bounding box center [467, 115] width 13 height 12
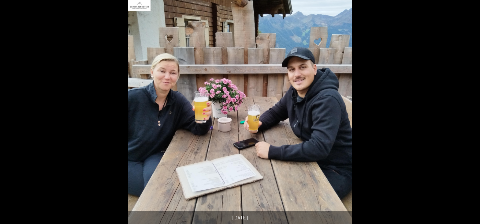
click at [468, 112] on button "Next slide" at bounding box center [470, 115] width 13 height 12
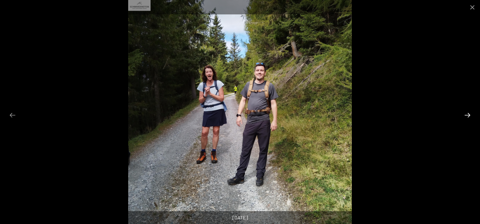
click at [470, 112] on button "Next slide" at bounding box center [467, 115] width 13 height 12
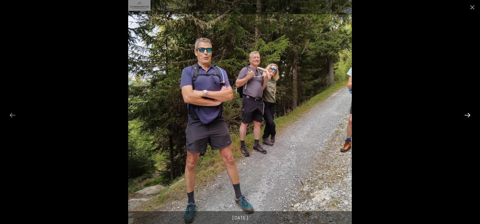
click at [468, 113] on button "Next slide" at bounding box center [467, 115] width 13 height 12
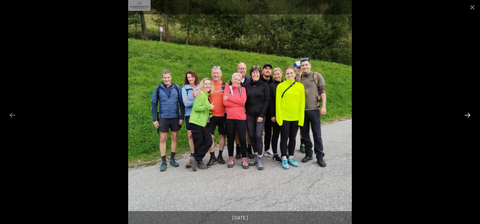
click at [468, 115] on button "Next slide" at bounding box center [467, 115] width 13 height 12
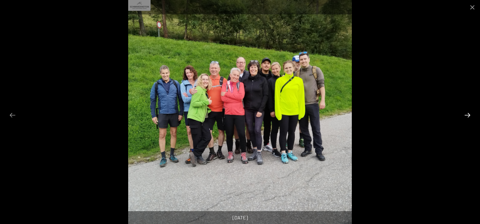
click at [468, 115] on button "Next slide" at bounding box center [467, 115] width 13 height 12
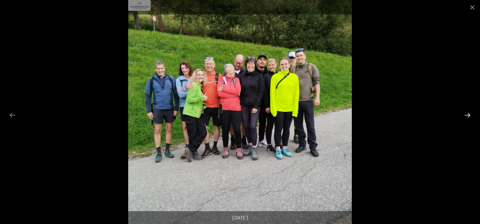
click at [468, 115] on button "Next slide" at bounding box center [467, 115] width 13 height 12
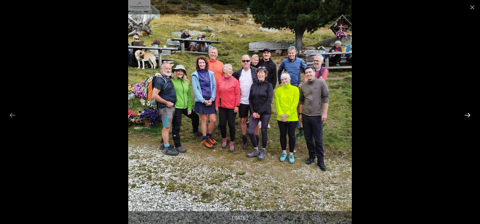
click at [468, 115] on button "Next slide" at bounding box center [467, 115] width 13 height 12
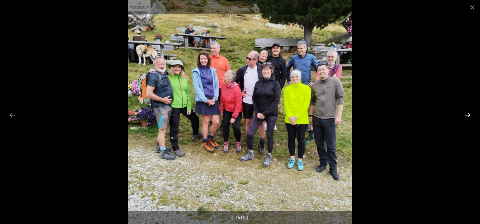
click at [468, 115] on button "Next slide" at bounding box center [467, 115] width 13 height 12
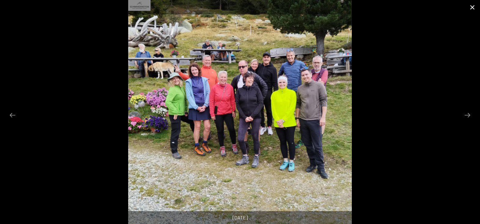
click at [475, 8] on button "Close gallery" at bounding box center [472, 7] width 15 height 14
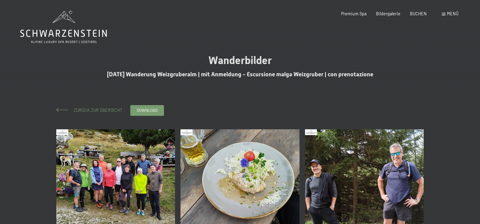
click at [99, 108] on span "Zurück zur Übersicht" at bounding box center [95, 109] width 53 height 5
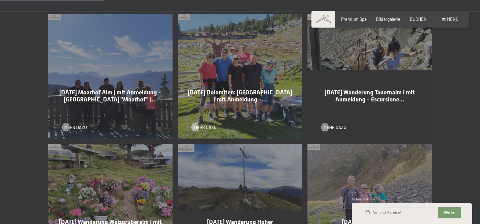
scroll to position [312, 0]
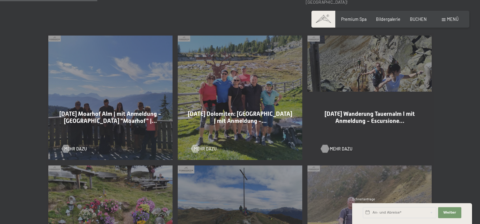
click at [338, 146] on span "Mehr dazu" at bounding box center [341, 149] width 23 height 6
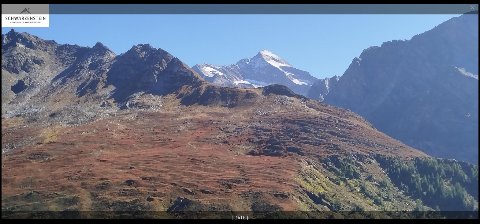
click at [469, 116] on button "Next slide" at bounding box center [467, 115] width 13 height 12
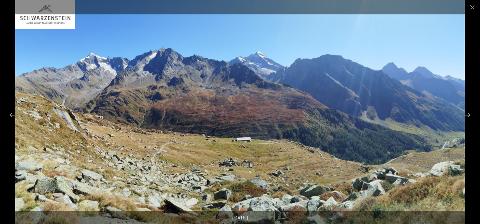
click at [469, 116] on button "Next slide" at bounding box center [467, 115] width 13 height 12
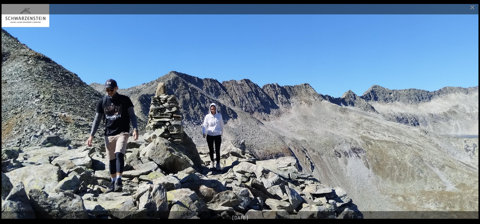
click at [469, 116] on button "Next slide" at bounding box center [467, 115] width 13 height 12
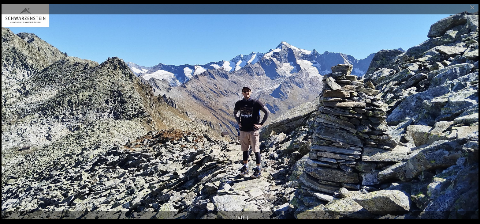
click at [469, 116] on button "Next slide" at bounding box center [467, 115] width 13 height 12
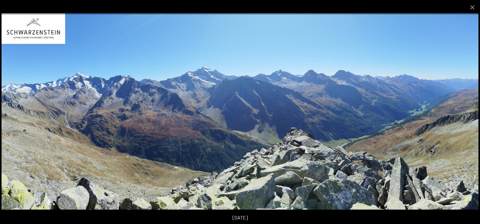
click at [469, 116] on button "Next slide" at bounding box center [467, 115] width 13 height 12
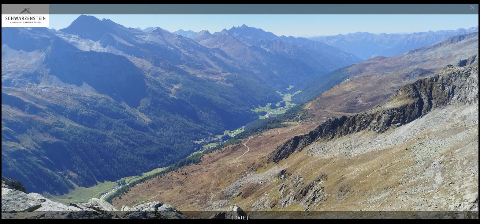
click at [469, 116] on button "Next slide" at bounding box center [467, 115] width 13 height 12
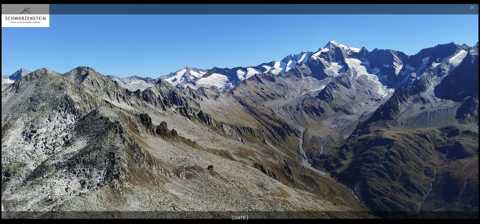
click at [469, 116] on button "Next slide" at bounding box center [467, 115] width 13 height 12
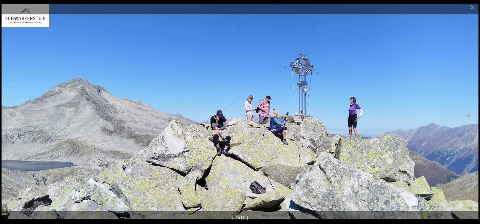
click at [469, 116] on button "Next slide" at bounding box center [467, 115] width 13 height 12
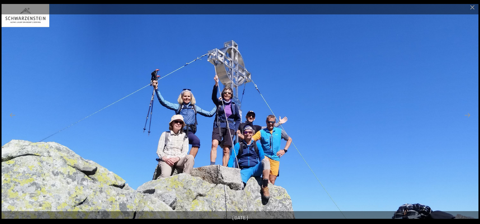
click at [469, 116] on button "Next slide" at bounding box center [467, 115] width 13 height 12
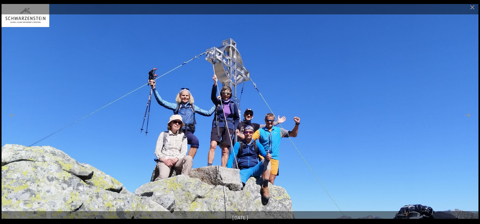
click at [469, 116] on button "Next slide" at bounding box center [467, 115] width 13 height 12
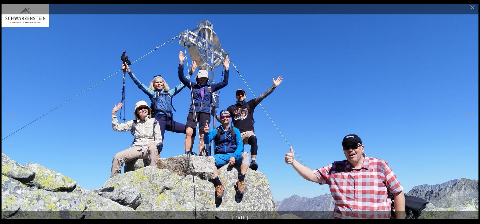
click at [469, 116] on button "Next slide" at bounding box center [467, 115] width 13 height 12
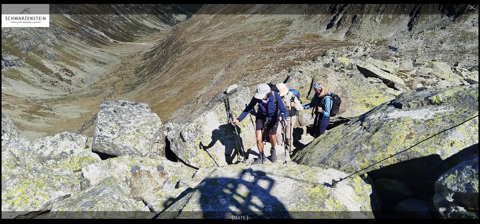
click at [469, 116] on button "Next slide" at bounding box center [467, 115] width 13 height 12
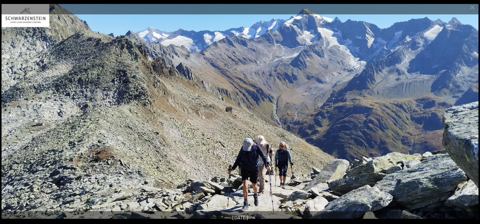
click at [11, 116] on button "Previous slide" at bounding box center [12, 115] width 13 height 12
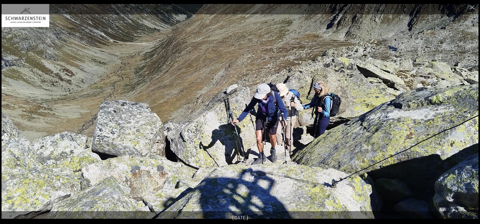
click at [468, 113] on button "Next slide" at bounding box center [467, 115] width 13 height 12
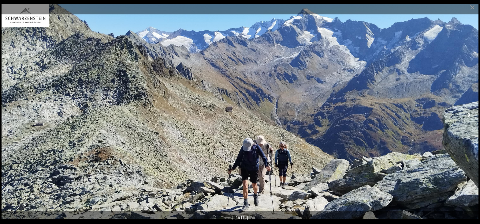
click at [468, 113] on button "Next slide" at bounding box center [467, 115] width 13 height 12
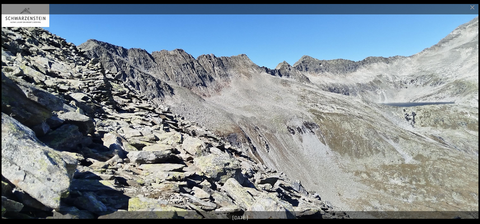
click at [468, 113] on button "Next slide" at bounding box center [467, 115] width 13 height 12
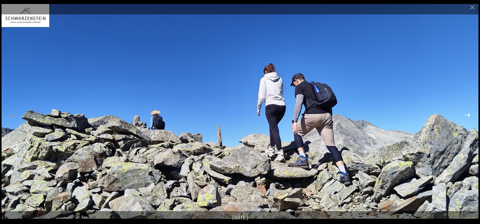
click at [464, 114] on button "Next slide" at bounding box center [467, 115] width 13 height 12
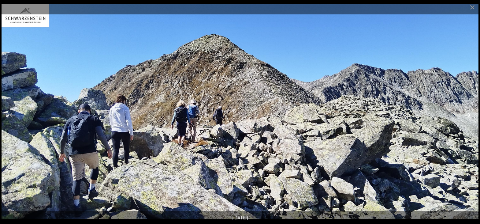
click at [465, 115] on button "Next slide" at bounding box center [467, 115] width 13 height 12
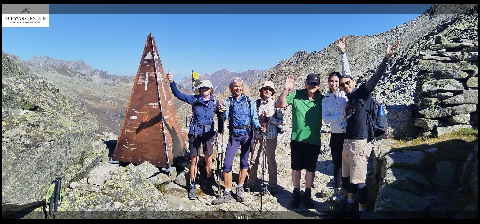
click at [465, 115] on button "Next slide" at bounding box center [467, 115] width 13 height 12
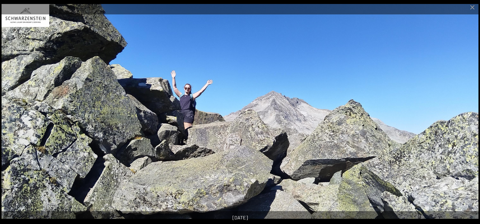
click at [465, 115] on button "Next slide" at bounding box center [467, 115] width 13 height 12
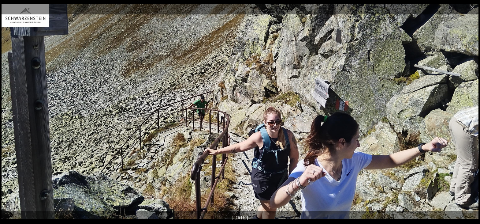
click at [465, 115] on button "Next slide" at bounding box center [467, 115] width 13 height 12
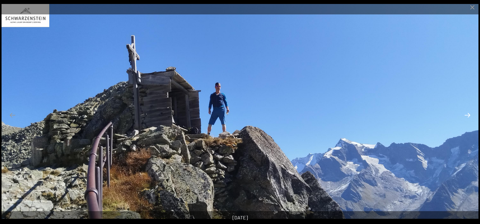
click at [465, 115] on button "Next slide" at bounding box center [467, 115] width 13 height 12
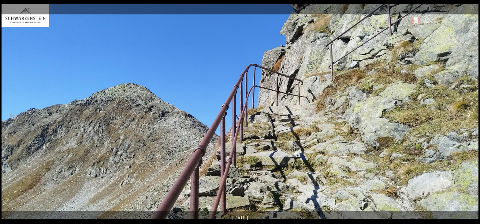
click at [465, 115] on button "Next slide" at bounding box center [467, 115] width 13 height 12
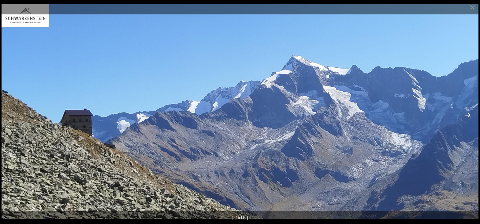
click at [465, 115] on button "Next slide" at bounding box center [467, 115] width 13 height 12
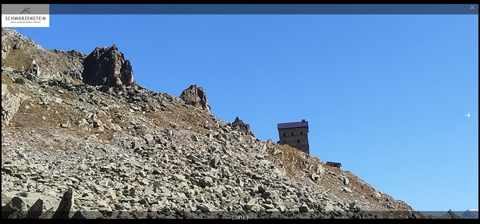
click at [465, 115] on button "Next slide" at bounding box center [467, 115] width 13 height 12
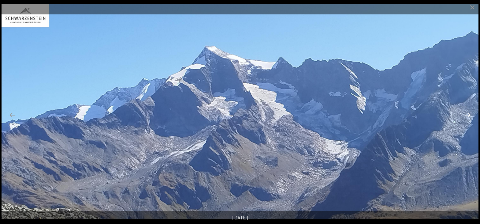
click at [465, 115] on button "Next slide" at bounding box center [467, 115] width 13 height 12
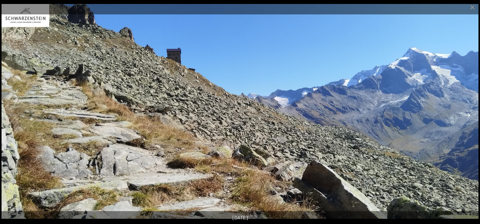
click at [465, 115] on button "Next slide" at bounding box center [467, 115] width 13 height 12
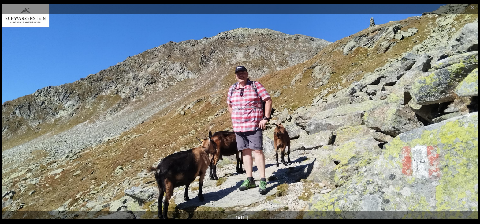
click at [465, 115] on button "Next slide" at bounding box center [467, 115] width 13 height 12
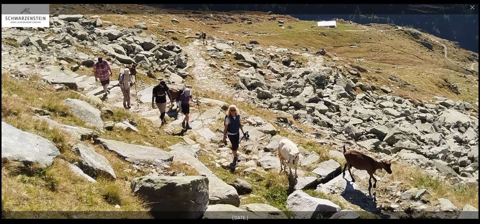
click at [465, 115] on button "Next slide" at bounding box center [467, 115] width 13 height 12
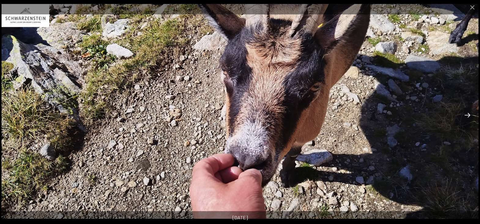
click at [465, 115] on button "Next slide" at bounding box center [467, 115] width 13 height 12
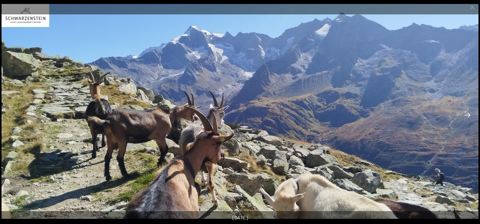
click at [465, 115] on button "Next slide" at bounding box center [467, 115] width 13 height 12
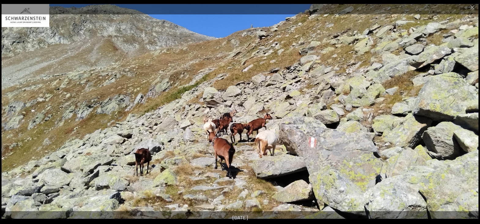
click at [465, 115] on button "Next slide" at bounding box center [467, 115] width 13 height 12
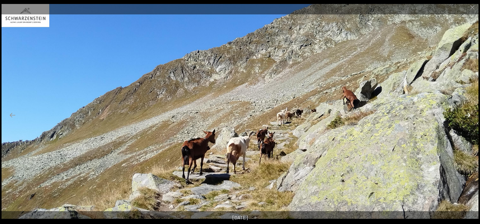
click at [465, 115] on button "Next slide" at bounding box center [467, 115] width 13 height 12
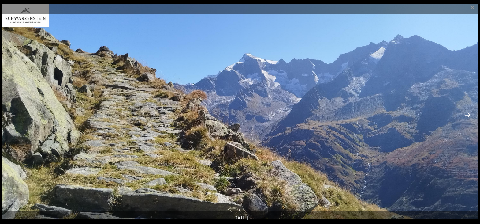
click at [465, 115] on button "Next slide" at bounding box center [467, 115] width 13 height 12
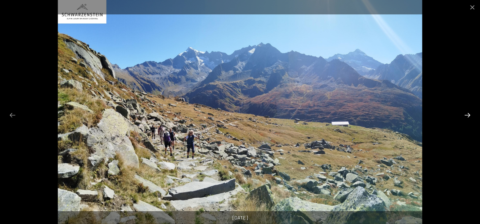
click at [465, 115] on button "Next slide" at bounding box center [467, 115] width 13 height 12
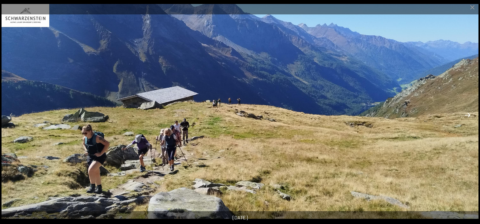
click at [465, 115] on button "Next slide" at bounding box center [467, 115] width 13 height 12
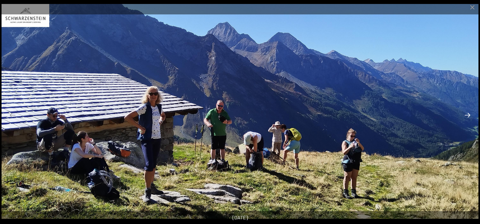
click at [465, 117] on button "Next slide" at bounding box center [467, 115] width 13 height 12
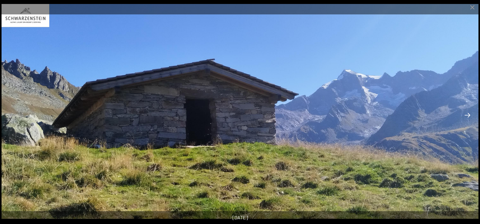
click at [465, 117] on button "Next slide" at bounding box center [467, 115] width 13 height 12
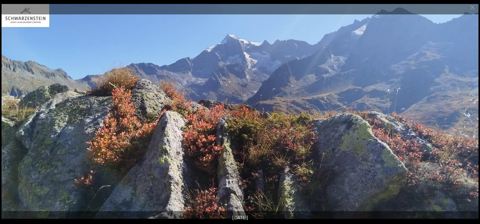
click at [465, 117] on button "Next slide" at bounding box center [467, 115] width 13 height 12
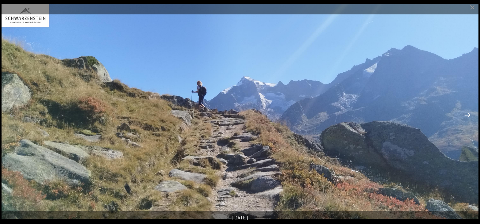
click at [465, 117] on button "Next slide" at bounding box center [467, 115] width 13 height 12
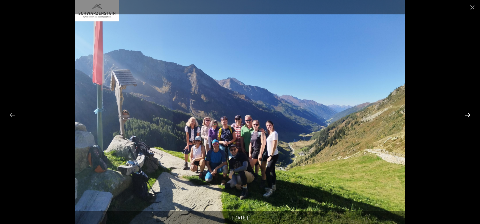
click at [466, 120] on button "Next slide" at bounding box center [467, 115] width 13 height 12
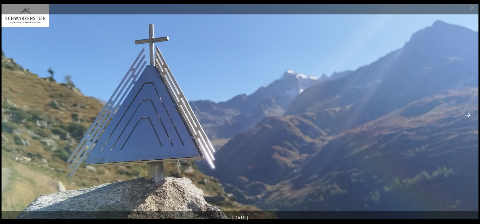
click at [466, 120] on button "Next slide" at bounding box center [467, 115] width 13 height 12
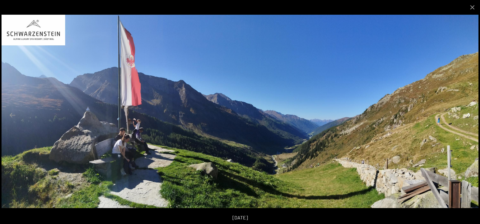
click at [466, 119] on button "Next slide" at bounding box center [467, 115] width 13 height 12
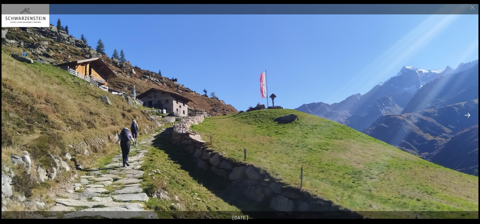
click at [466, 119] on button "Next slide" at bounding box center [467, 115] width 13 height 12
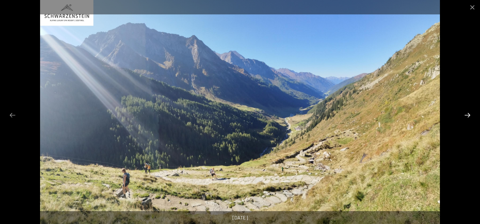
click at [466, 119] on button "Next slide" at bounding box center [467, 115] width 13 height 12
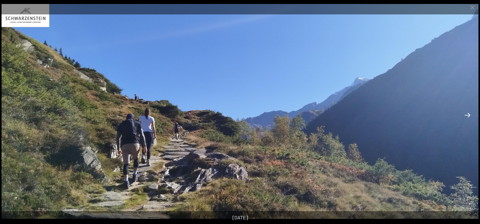
click at [466, 119] on button "Next slide" at bounding box center [467, 115] width 13 height 12
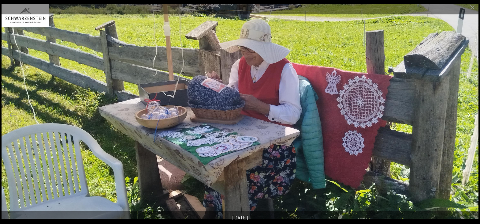
click at [466, 119] on button "Next slide" at bounding box center [467, 115] width 13 height 12
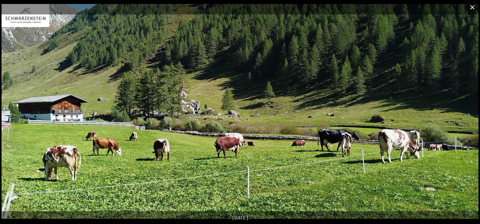
click at [468, 8] on button "Close gallery" at bounding box center [472, 7] width 15 height 14
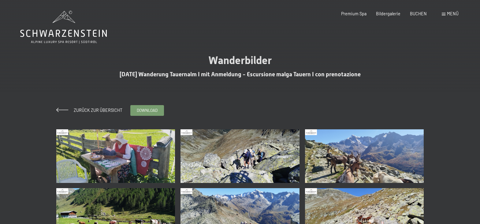
click at [88, 107] on div "Zurück zur Übersicht" at bounding box center [89, 110] width 66 height 6
click at [88, 109] on span "Zurück zur Übersicht" at bounding box center [95, 109] width 53 height 5
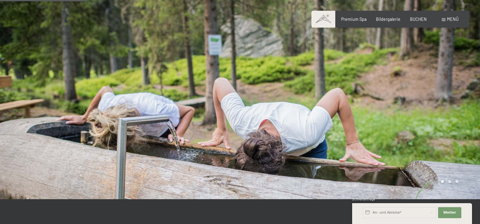
scroll to position [281, 0]
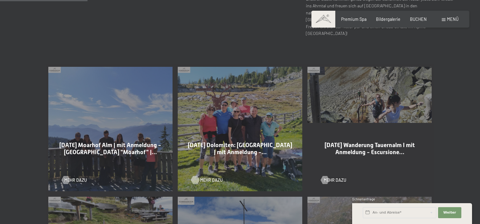
click at [209, 177] on span "Mehr dazu" at bounding box center [211, 180] width 23 height 6
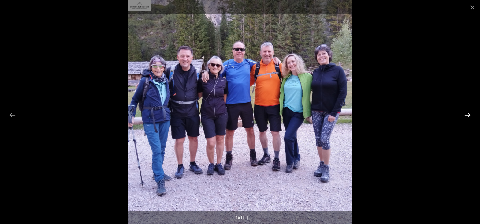
click at [464, 117] on button "Next slide" at bounding box center [467, 115] width 13 height 12
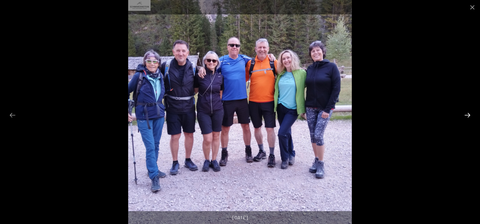
click at [465, 116] on button "Next slide" at bounding box center [467, 115] width 13 height 12
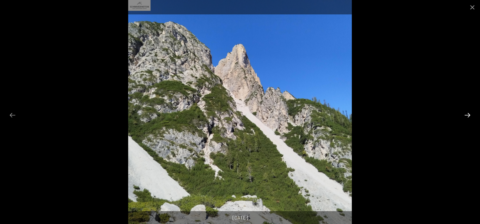
click at [465, 116] on button "Next slide" at bounding box center [467, 115] width 13 height 12
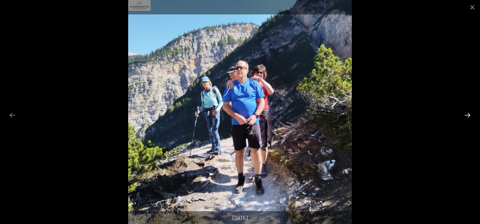
click at [465, 116] on button "Next slide" at bounding box center [467, 115] width 13 height 12
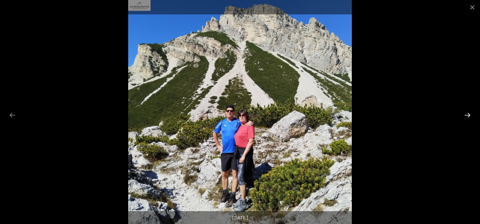
click at [465, 116] on button "Next slide" at bounding box center [467, 115] width 13 height 12
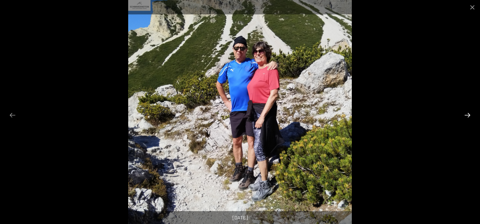
click at [465, 116] on button "Next slide" at bounding box center [467, 115] width 13 height 12
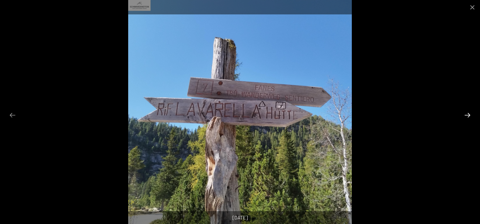
click at [465, 116] on button "Next slide" at bounding box center [467, 115] width 13 height 12
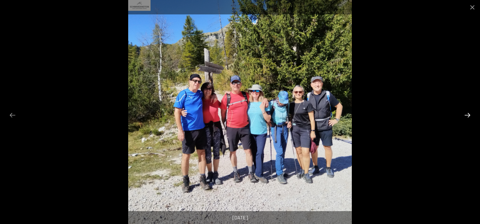
click at [467, 114] on button "Next slide" at bounding box center [467, 115] width 13 height 12
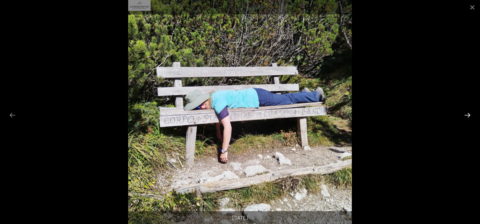
click at [467, 114] on button "Next slide" at bounding box center [467, 115] width 13 height 12
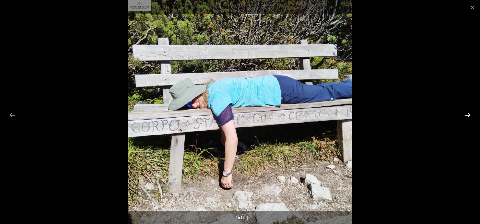
click at [467, 114] on button "Next slide" at bounding box center [467, 115] width 13 height 12
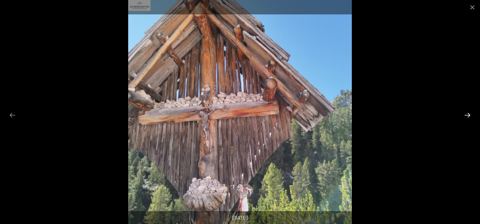
click at [467, 114] on button "Next slide" at bounding box center [467, 115] width 13 height 12
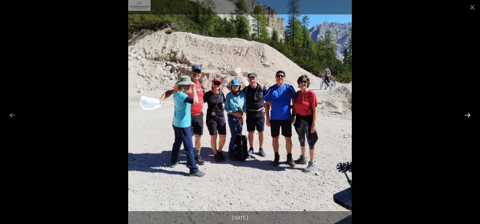
click at [467, 114] on button "Next slide" at bounding box center [467, 115] width 13 height 12
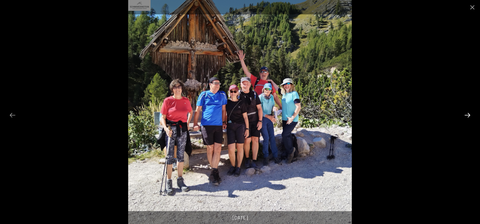
click at [467, 114] on button "Next slide" at bounding box center [467, 115] width 13 height 12
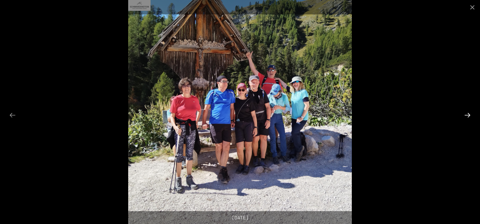
click at [467, 114] on button "Next slide" at bounding box center [467, 115] width 13 height 12
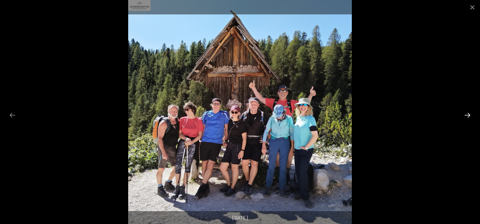
click at [467, 114] on button "Next slide" at bounding box center [467, 115] width 13 height 12
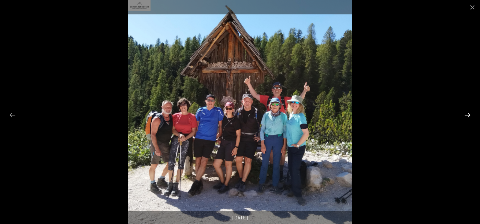
click at [467, 114] on button "Next slide" at bounding box center [467, 115] width 13 height 12
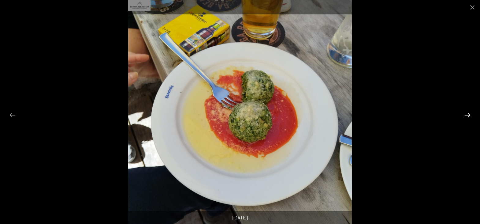
click at [467, 114] on button "Next slide" at bounding box center [467, 115] width 13 height 12
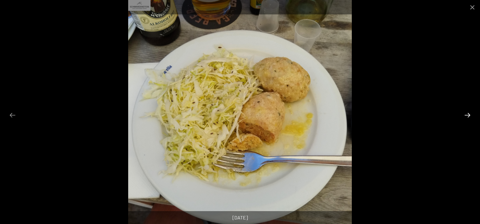
click at [467, 114] on button "Next slide" at bounding box center [467, 115] width 13 height 12
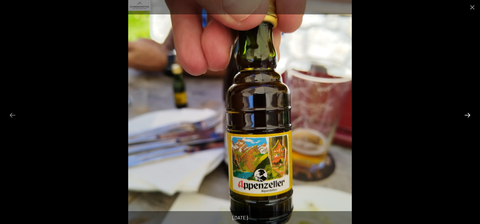
click at [467, 114] on button "Next slide" at bounding box center [467, 115] width 13 height 12
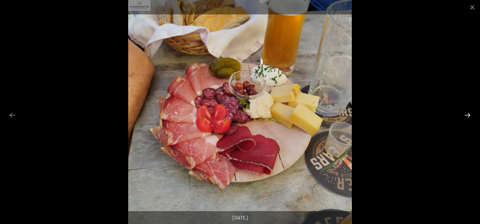
click at [467, 114] on button "Next slide" at bounding box center [467, 115] width 13 height 12
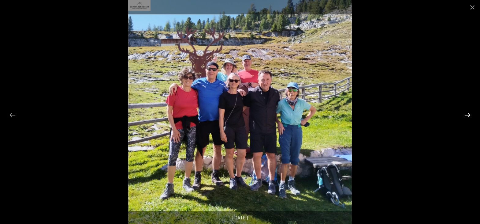
click at [467, 114] on button "Next slide" at bounding box center [467, 115] width 13 height 12
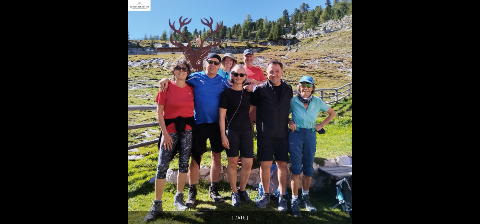
click at [467, 114] on button "Next slide" at bounding box center [470, 115] width 13 height 12
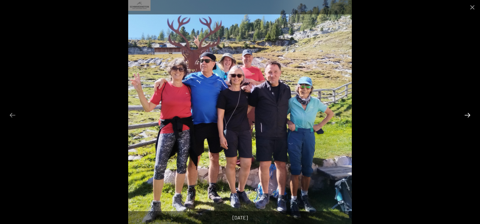
click at [467, 114] on button "Next slide" at bounding box center [467, 115] width 13 height 12
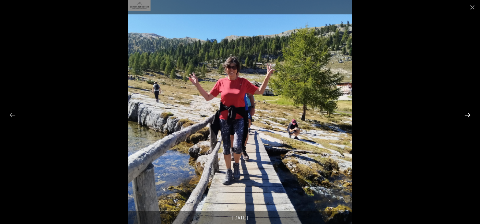
click at [467, 114] on button "Next slide" at bounding box center [467, 115] width 13 height 12
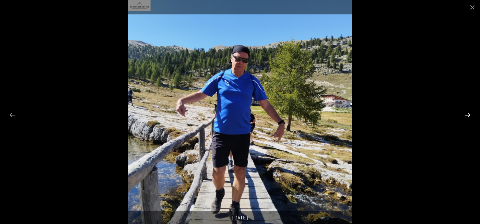
click at [467, 114] on button "Next slide" at bounding box center [467, 115] width 13 height 12
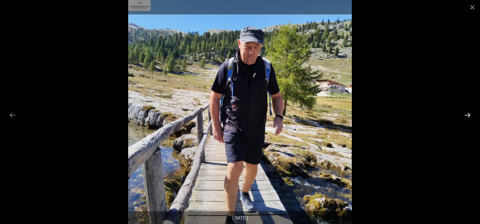
click at [467, 114] on button "Next slide" at bounding box center [467, 115] width 13 height 12
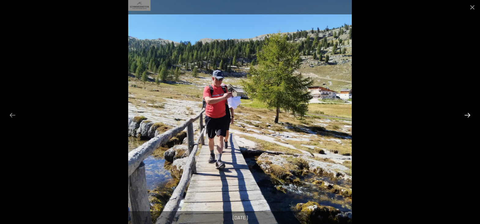
click at [467, 114] on button "Next slide" at bounding box center [467, 115] width 13 height 12
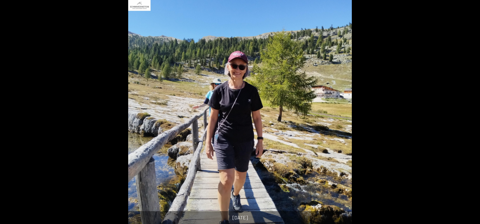
click at [467, 114] on button "Next slide" at bounding box center [470, 115] width 13 height 12
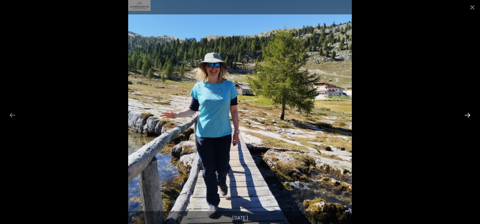
click at [467, 114] on button "Next slide" at bounding box center [467, 115] width 13 height 12
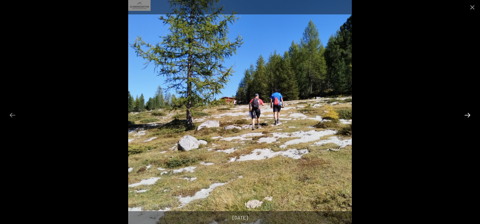
click at [467, 114] on button "Next slide" at bounding box center [467, 115] width 13 height 12
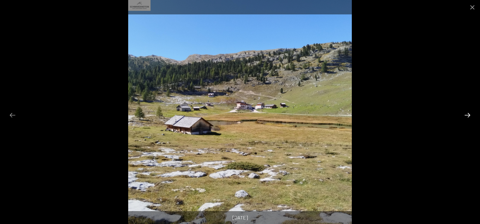
click at [467, 114] on button "Next slide" at bounding box center [467, 115] width 13 height 12
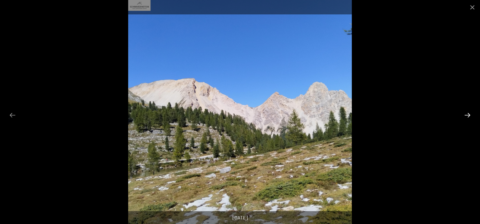
click at [467, 114] on button "Next slide" at bounding box center [467, 115] width 13 height 12
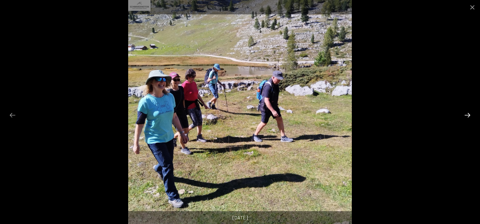
click at [467, 114] on button "Next slide" at bounding box center [467, 115] width 13 height 12
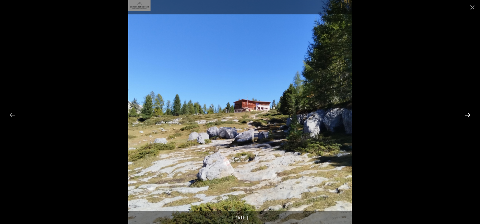
click at [467, 114] on button "Next slide" at bounding box center [467, 115] width 13 height 12
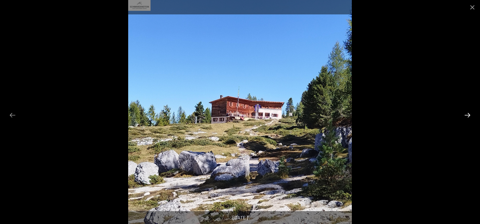
click at [467, 114] on button "Next slide" at bounding box center [467, 115] width 13 height 12
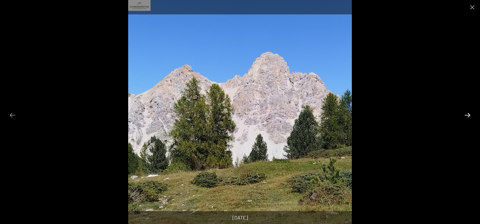
click at [467, 114] on button "Next slide" at bounding box center [467, 115] width 13 height 12
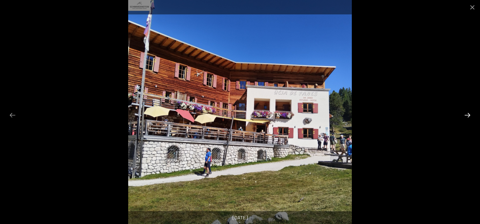
click at [467, 114] on button "Next slide" at bounding box center [467, 115] width 13 height 12
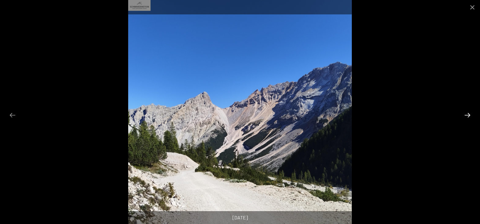
click at [467, 114] on button "Next slide" at bounding box center [467, 115] width 13 height 12
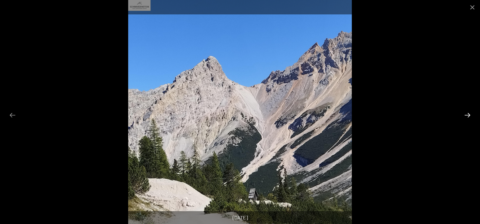
click at [467, 114] on button "Next slide" at bounding box center [467, 115] width 13 height 12
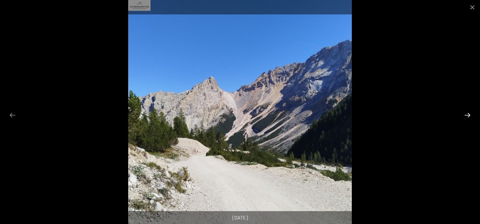
click at [467, 114] on button "Next slide" at bounding box center [467, 115] width 13 height 12
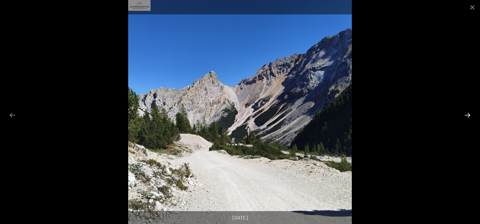
click at [467, 114] on button "Next slide" at bounding box center [467, 115] width 13 height 12
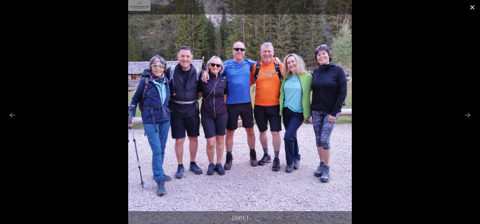
click at [472, 7] on button "Close gallery" at bounding box center [472, 7] width 15 height 14
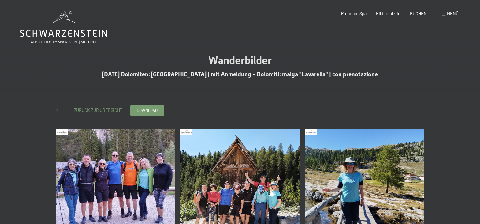
click at [95, 109] on span "Zurück zur Übersicht" at bounding box center [95, 109] width 53 height 5
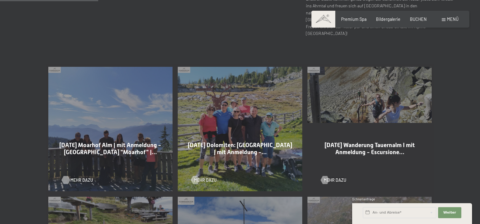
scroll to position [281, 0]
click at [73, 177] on span "Mehr dazu" at bounding box center [81, 180] width 23 height 6
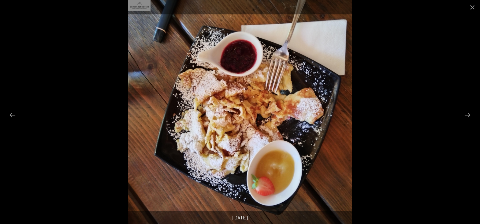
scroll to position [31, 0]
click at [467, 116] on button "Next slide" at bounding box center [467, 115] width 13 height 12
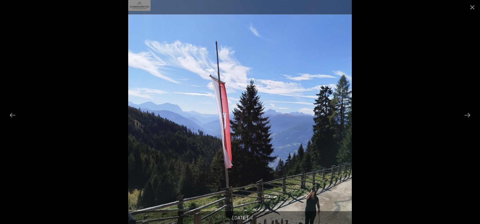
click at [467, 116] on button "Next slide" at bounding box center [467, 115] width 13 height 12
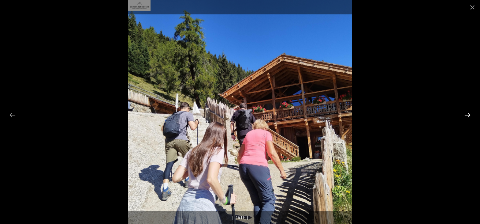
click at [468, 115] on button "Next slide" at bounding box center [467, 115] width 13 height 12
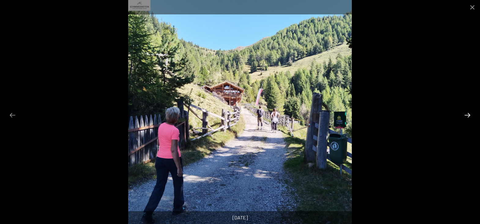
click at [468, 114] on button "Next slide" at bounding box center [467, 115] width 13 height 12
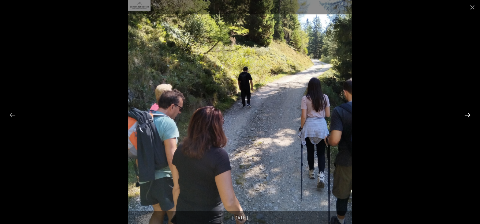
click at [468, 114] on button "Next slide" at bounding box center [467, 115] width 13 height 12
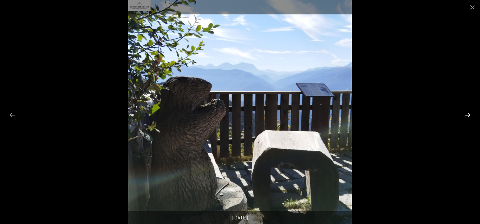
click at [468, 114] on button "Next slide" at bounding box center [467, 115] width 13 height 12
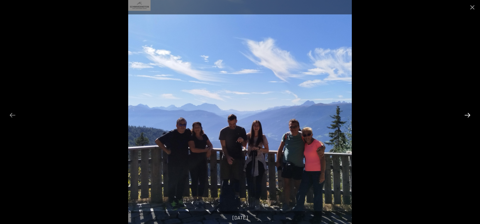
click at [468, 114] on button "Next slide" at bounding box center [467, 115] width 13 height 12
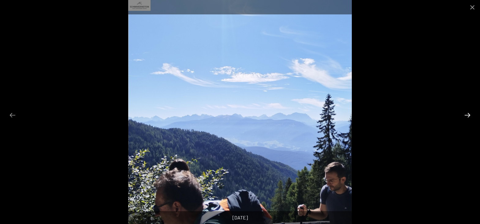
click at [468, 114] on button "Next slide" at bounding box center [467, 115] width 13 height 12
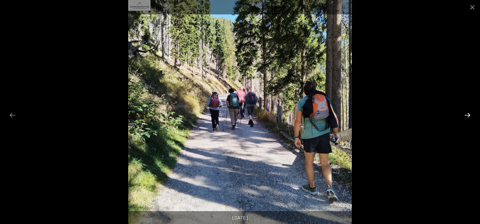
click at [468, 114] on button "Next slide" at bounding box center [467, 115] width 13 height 12
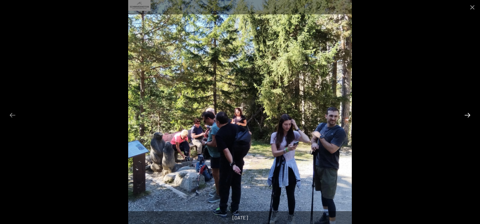
click at [468, 114] on button "Next slide" at bounding box center [467, 115] width 13 height 12
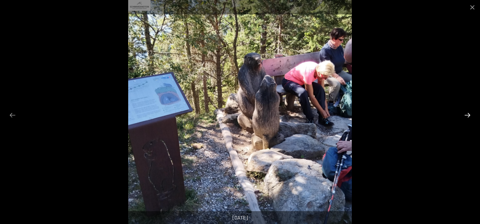
click at [468, 114] on button "Next slide" at bounding box center [467, 115] width 13 height 12
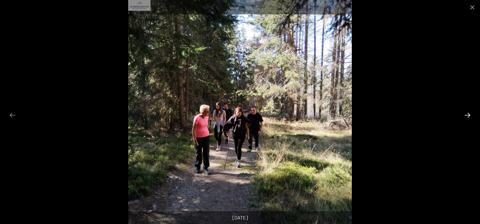
click at [468, 114] on button "Next slide" at bounding box center [467, 115] width 13 height 12
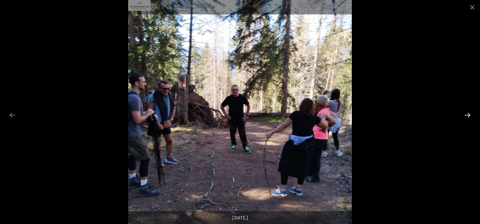
click at [468, 114] on button "Next slide" at bounding box center [467, 115] width 13 height 12
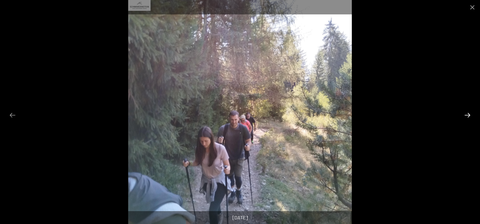
click at [468, 114] on button "Next slide" at bounding box center [467, 115] width 13 height 12
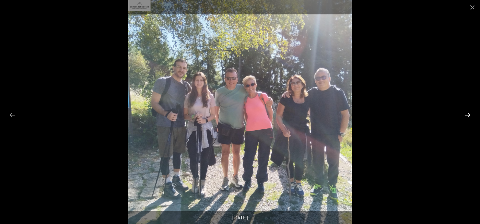
click at [468, 114] on button "Next slide" at bounding box center [467, 115] width 13 height 12
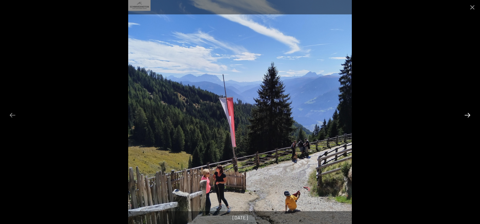
click at [468, 114] on button "Next slide" at bounding box center [467, 115] width 13 height 12
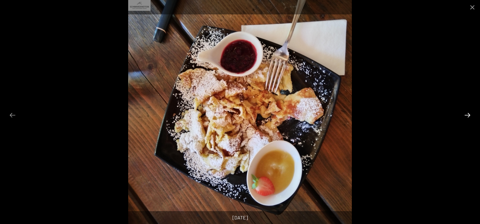
click at [468, 114] on button "Next slide" at bounding box center [467, 115] width 13 height 12
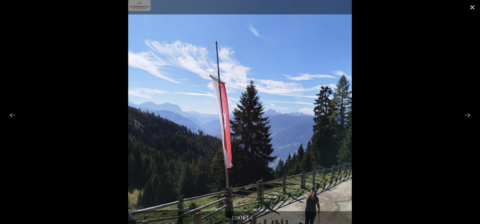
click at [471, 4] on button "Close gallery" at bounding box center [472, 7] width 15 height 14
